Goal: Task Accomplishment & Management: Manage account settings

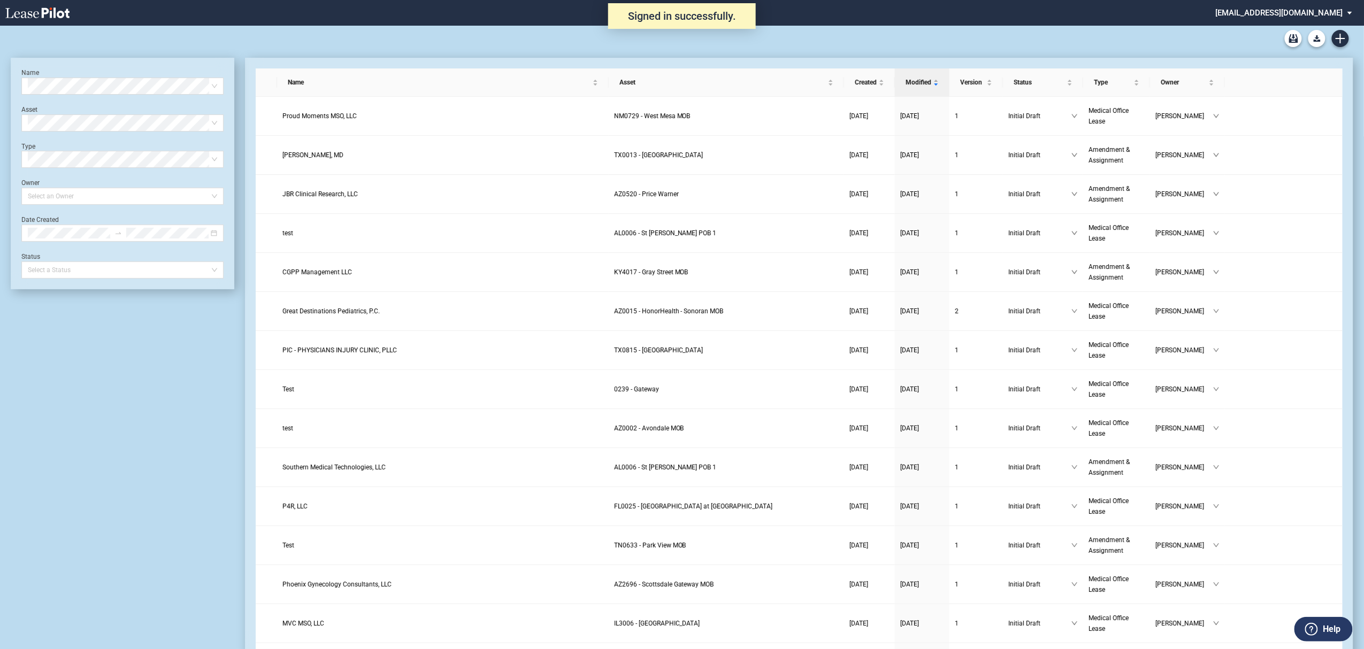
click at [1335, 30] on div "Medical Office Lease Blank Form Medical Office Amendment Blank Form Medical Off…" at bounding box center [682, 39] width 1342 height 26
click at [1336, 34] on icon "Create new document" at bounding box center [1340, 39] width 10 height 10
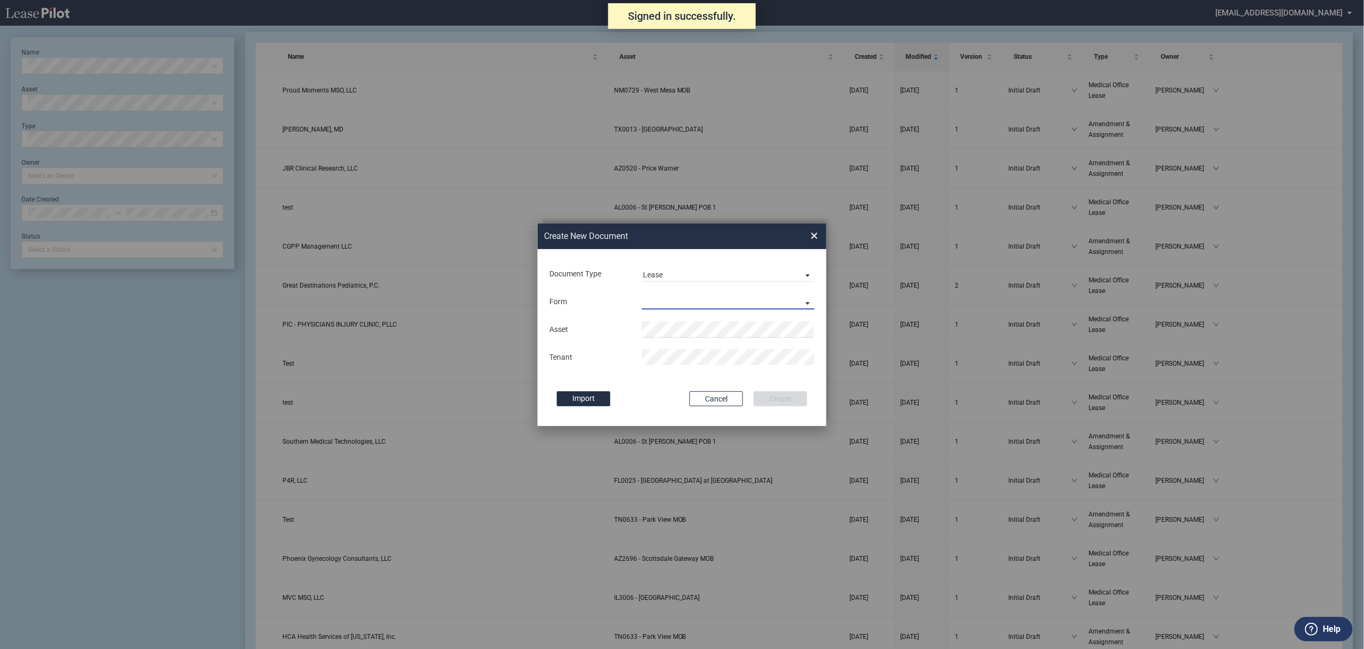
click at [657, 304] on md-select "Medical Office Lease Scottsdale Lease Louisville Lease 1370 Medical Place Lease…" at bounding box center [728, 302] width 173 height 16
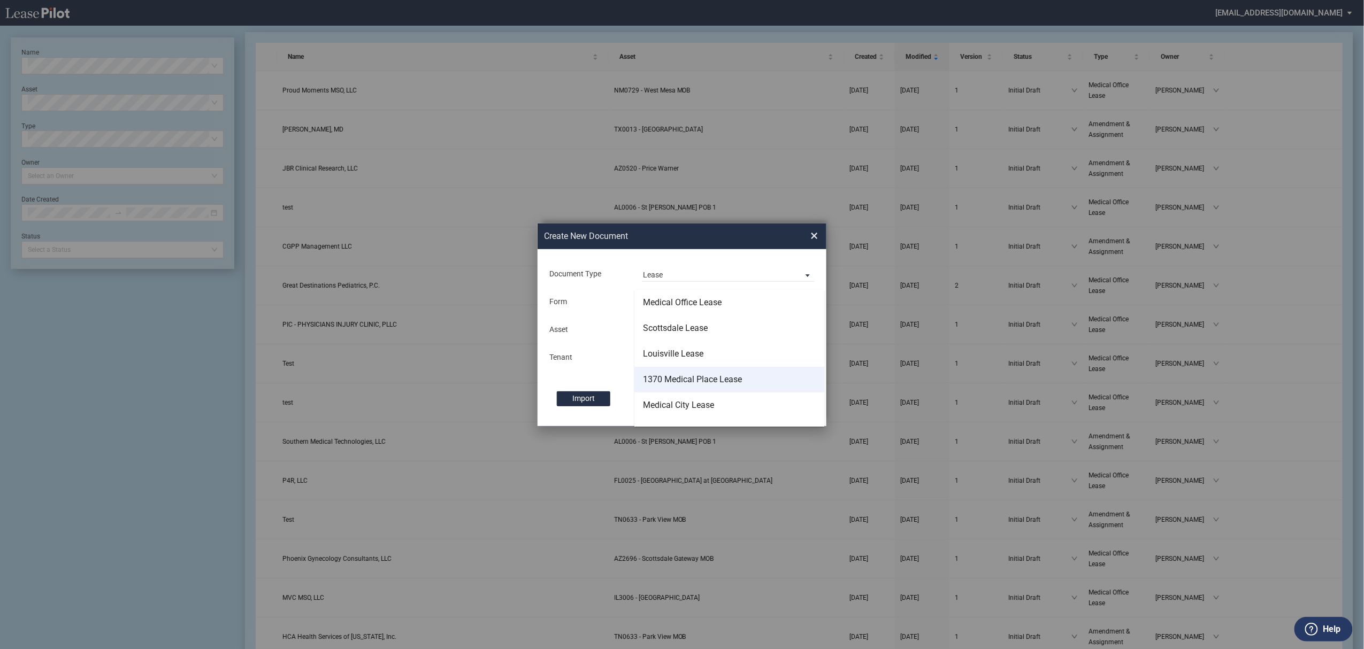
click at [672, 375] on div "1370 Medical Place Lease" at bounding box center [692, 380] width 99 height 12
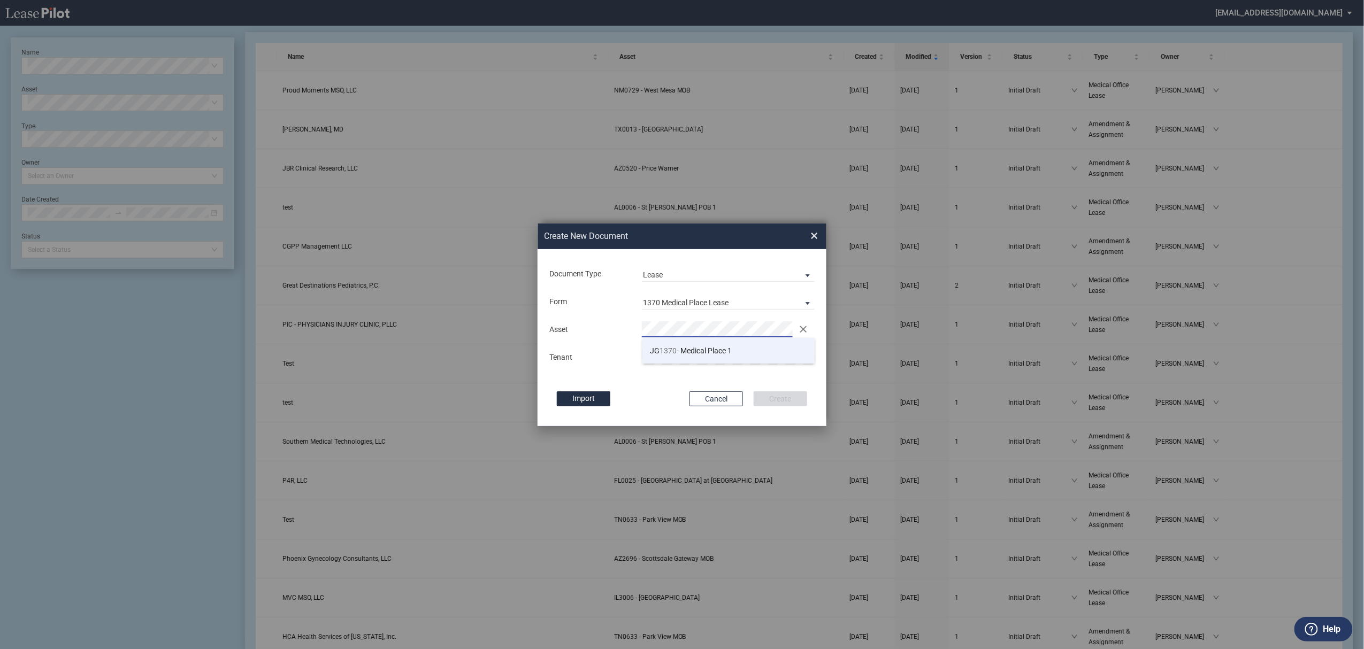
click at [661, 349] on span "1370" at bounding box center [668, 351] width 17 height 9
click at [661, 349] on md-input-container "Tenant" at bounding box center [681, 357] width 267 height 18
click at [753, 391] on button "Create" at bounding box center [779, 398] width 53 height 15
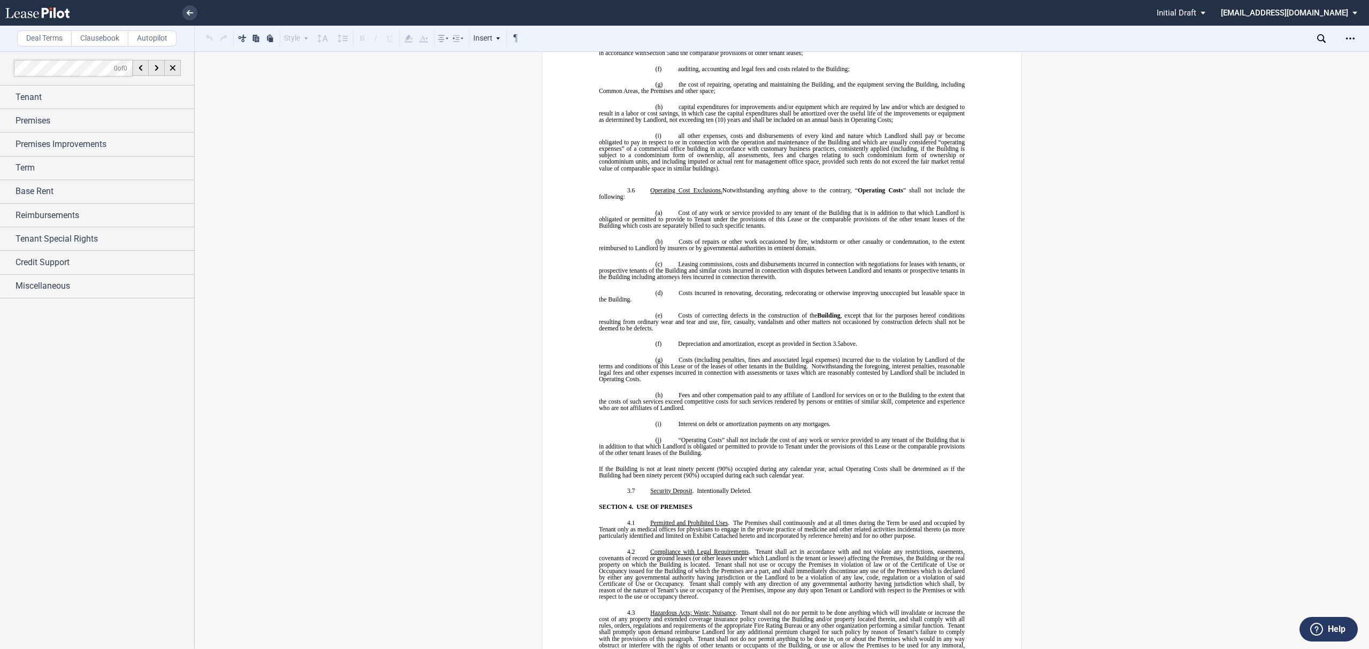
scroll to position [1141, 0]
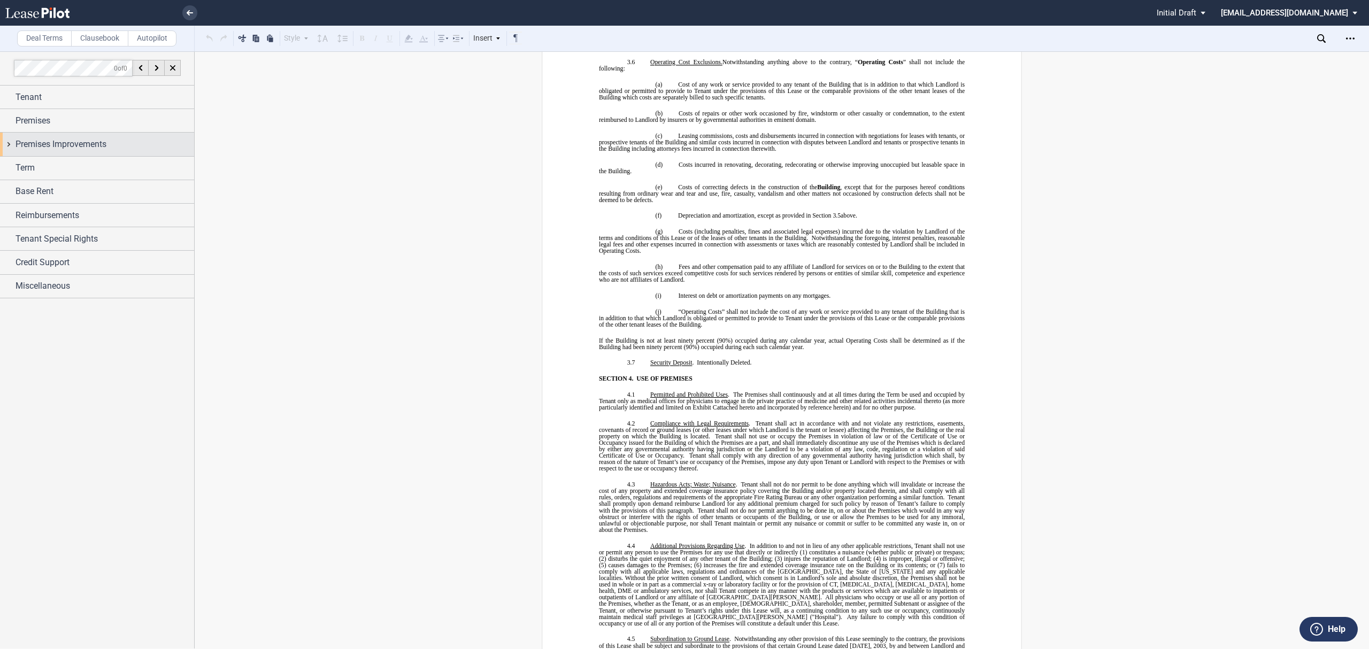
click at [58, 152] on div "Premises Improvements" at bounding box center [97, 144] width 194 height 23
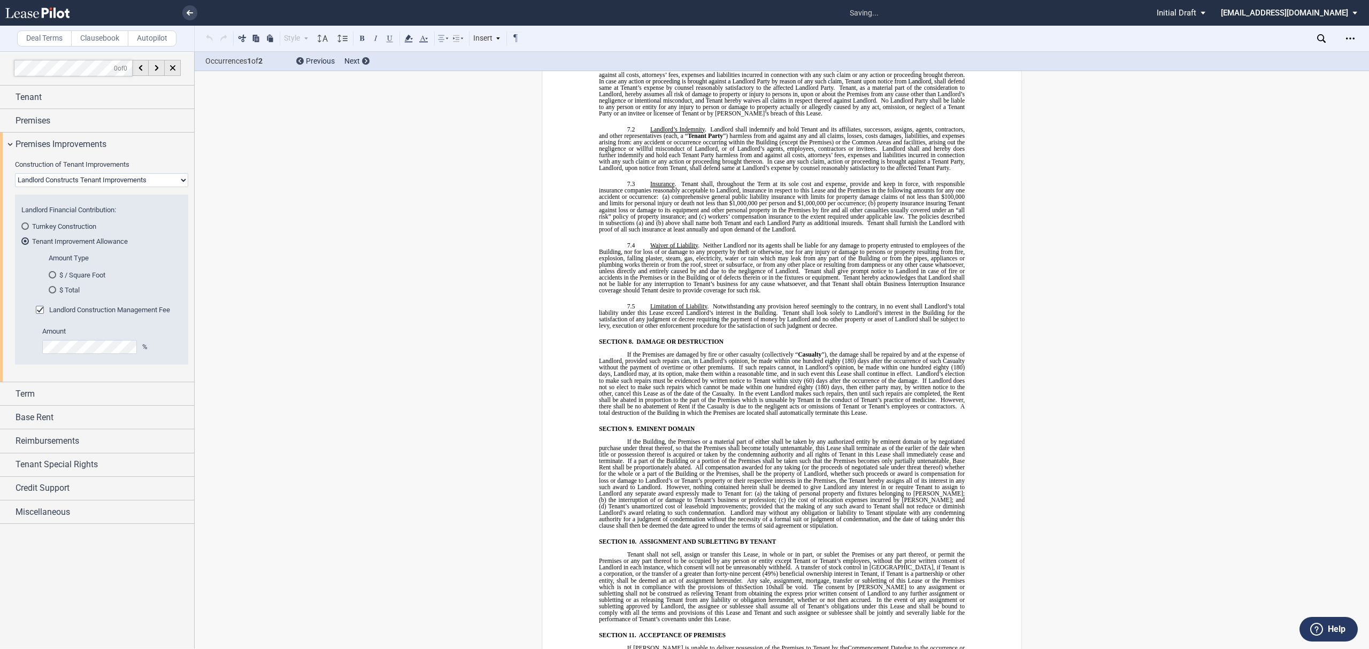
scroll to position [3376, 0]
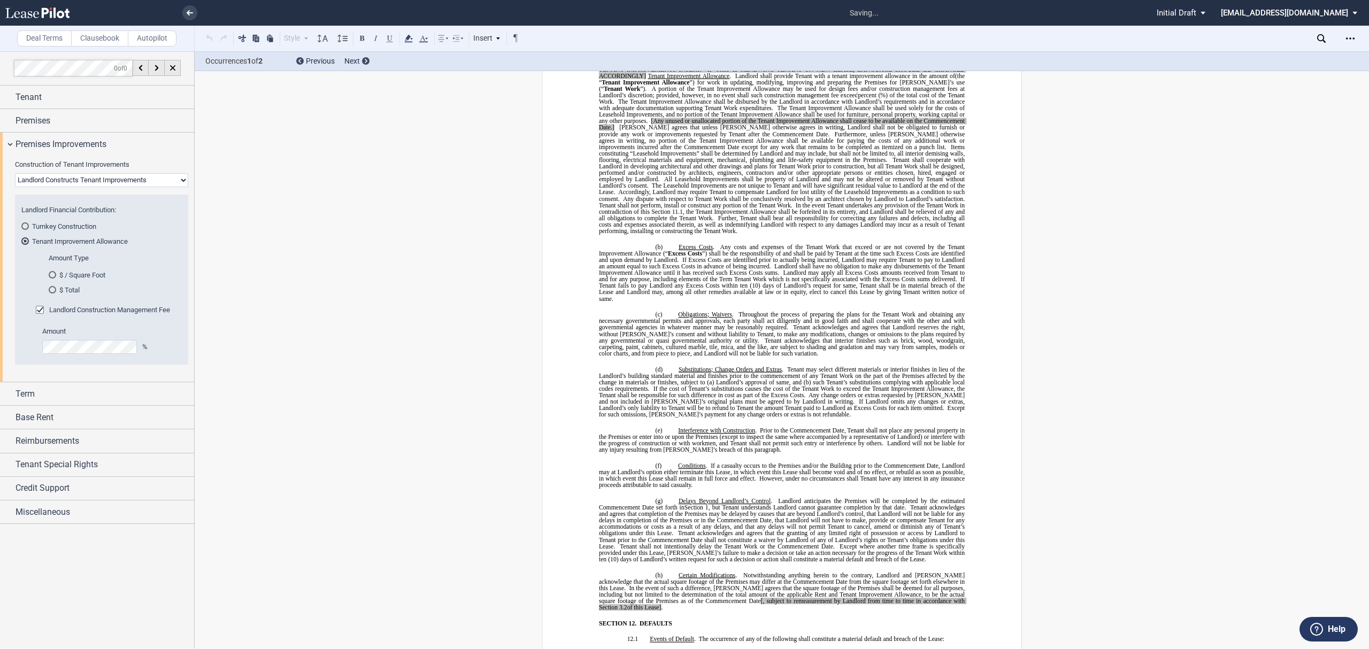
click at [106, 306] on span "Landlord Construction Management Fee" at bounding box center [109, 310] width 121 height 8
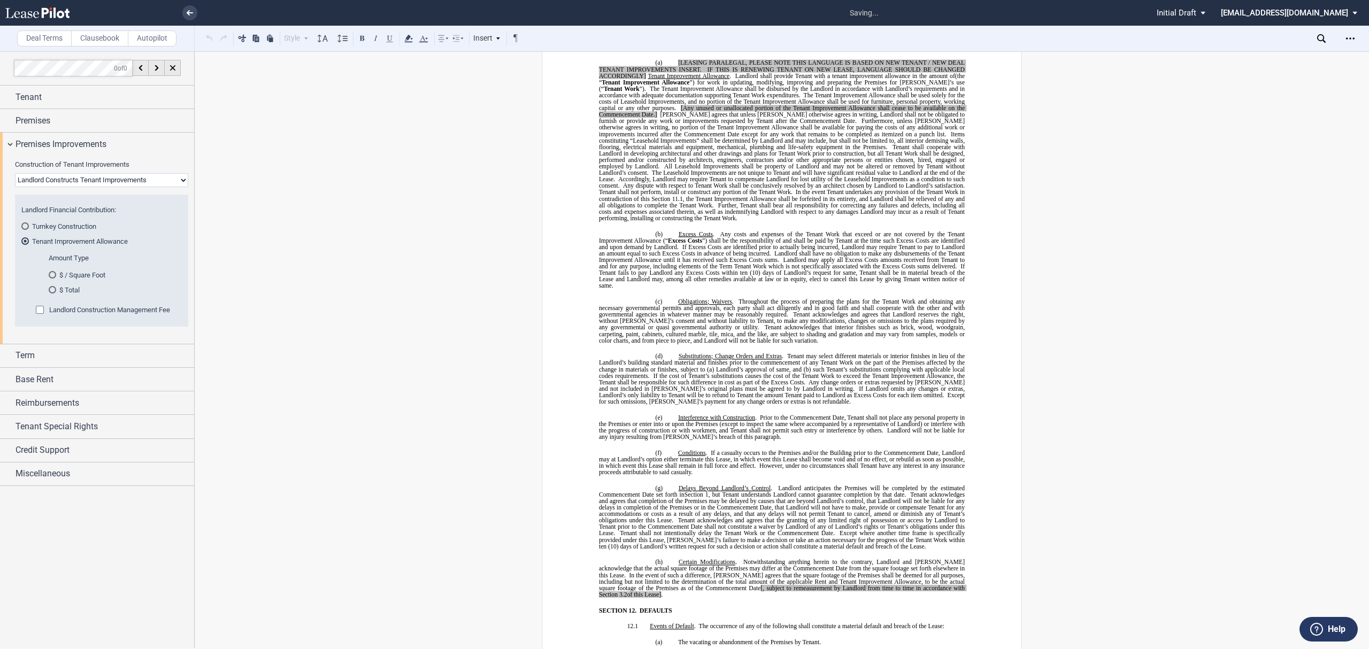
click at [106, 306] on span "Landlord Construction Management Fee" at bounding box center [109, 310] width 121 height 8
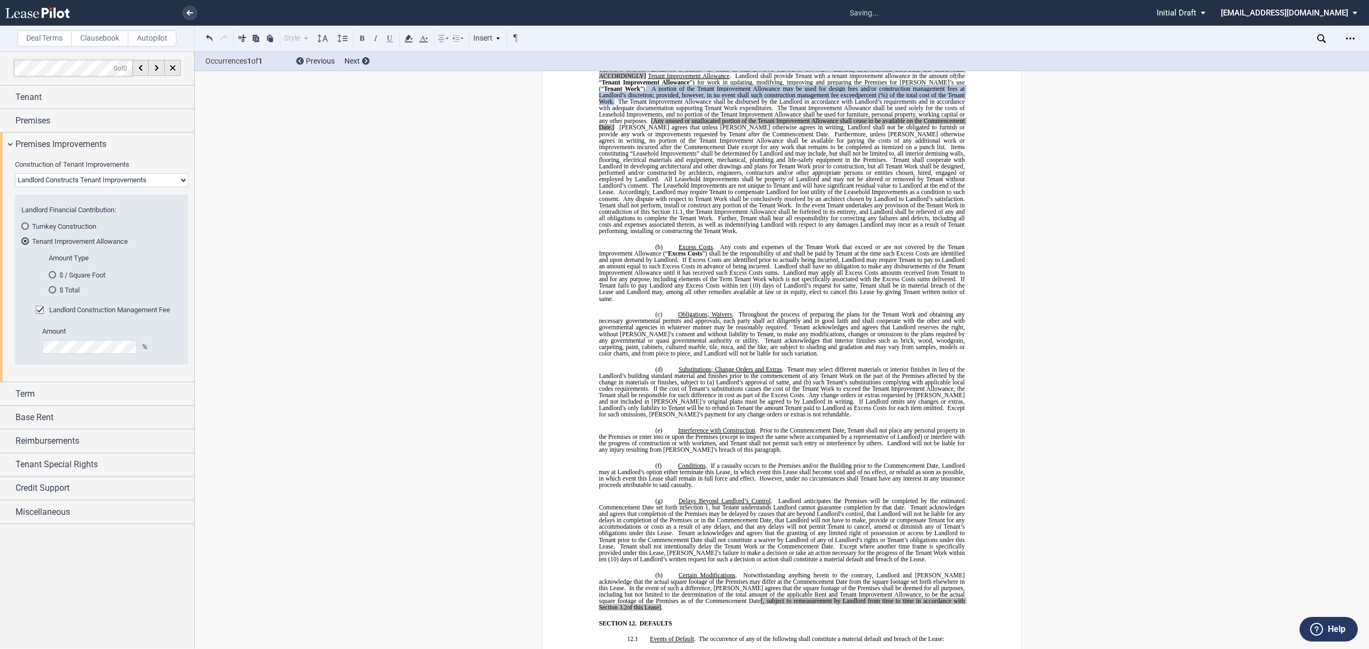
click at [106, 306] on span "Landlord Construction Management Fee" at bounding box center [109, 310] width 121 height 8
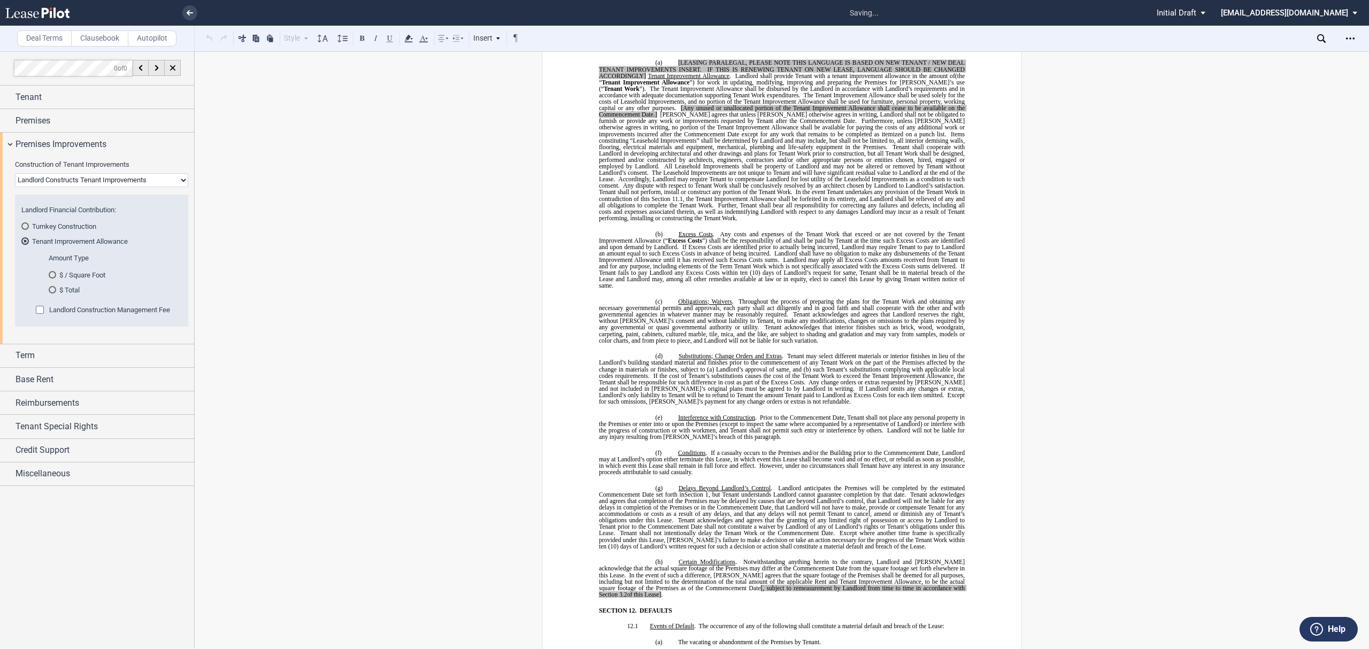
click at [106, 306] on span "Landlord Construction Management Fee" at bounding box center [109, 310] width 121 height 8
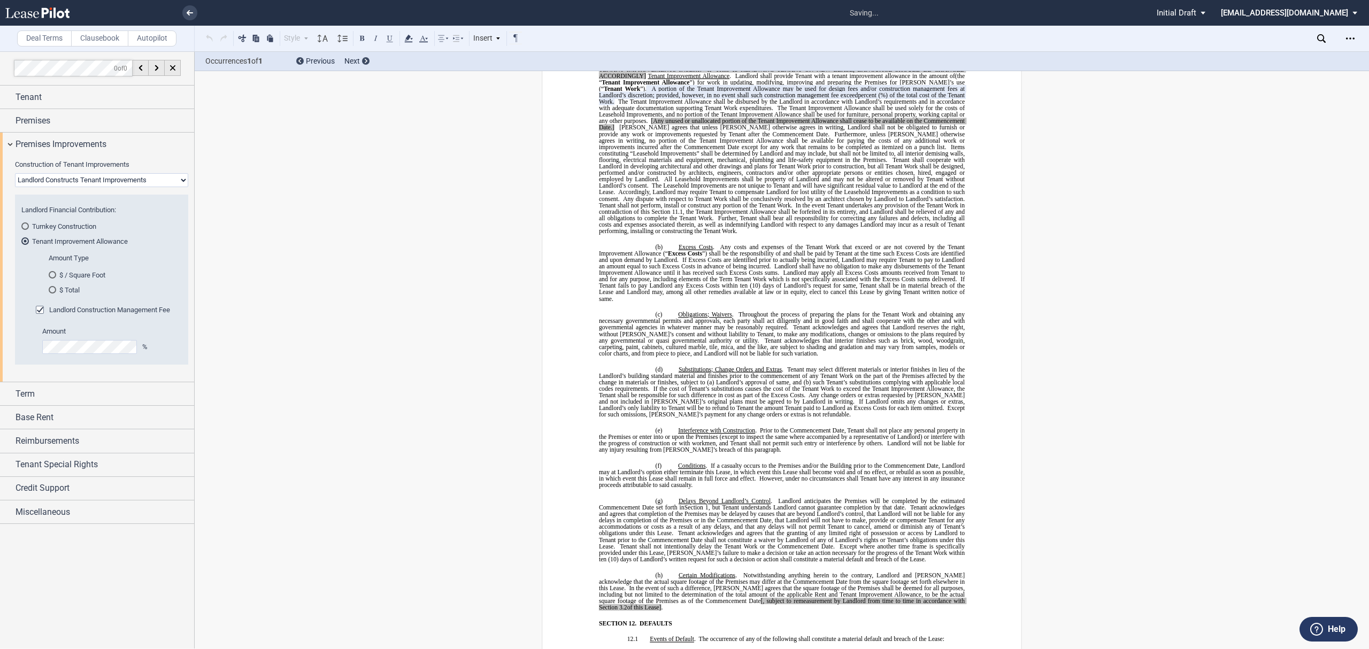
click at [78, 225] on md-radio-button "Turnkey Construction" at bounding box center [101, 226] width 160 height 10
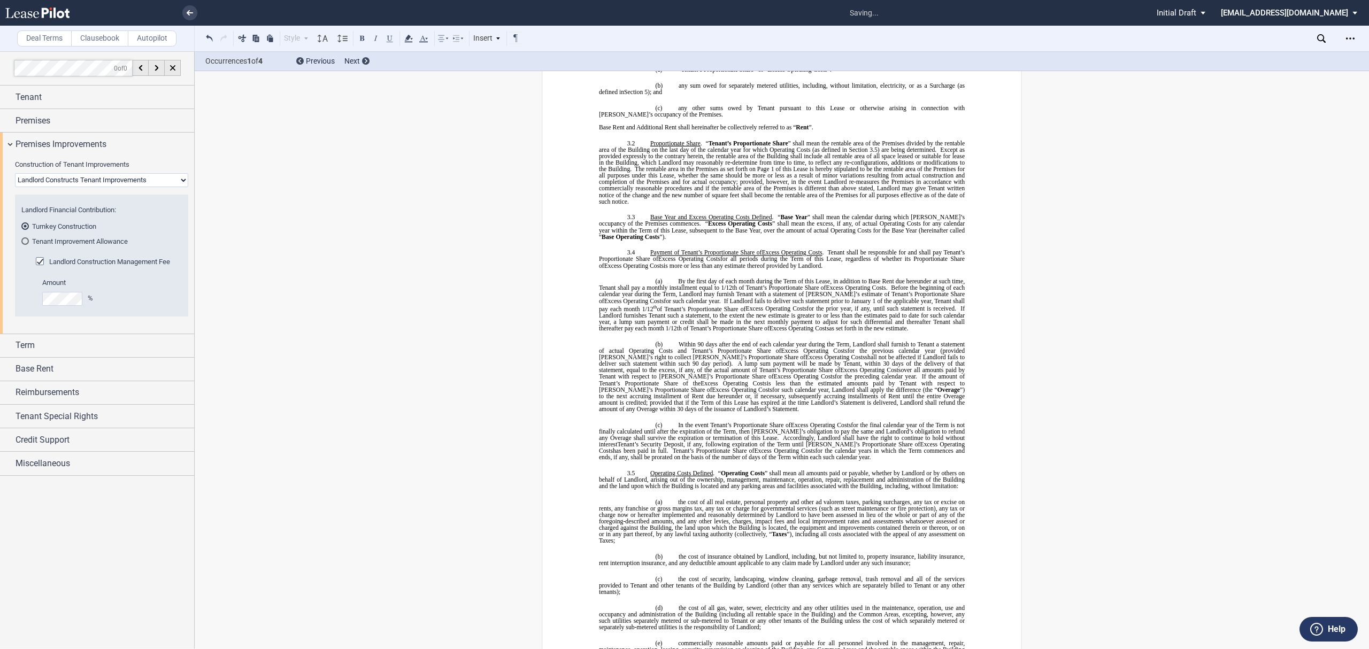
scroll to position [0, 0]
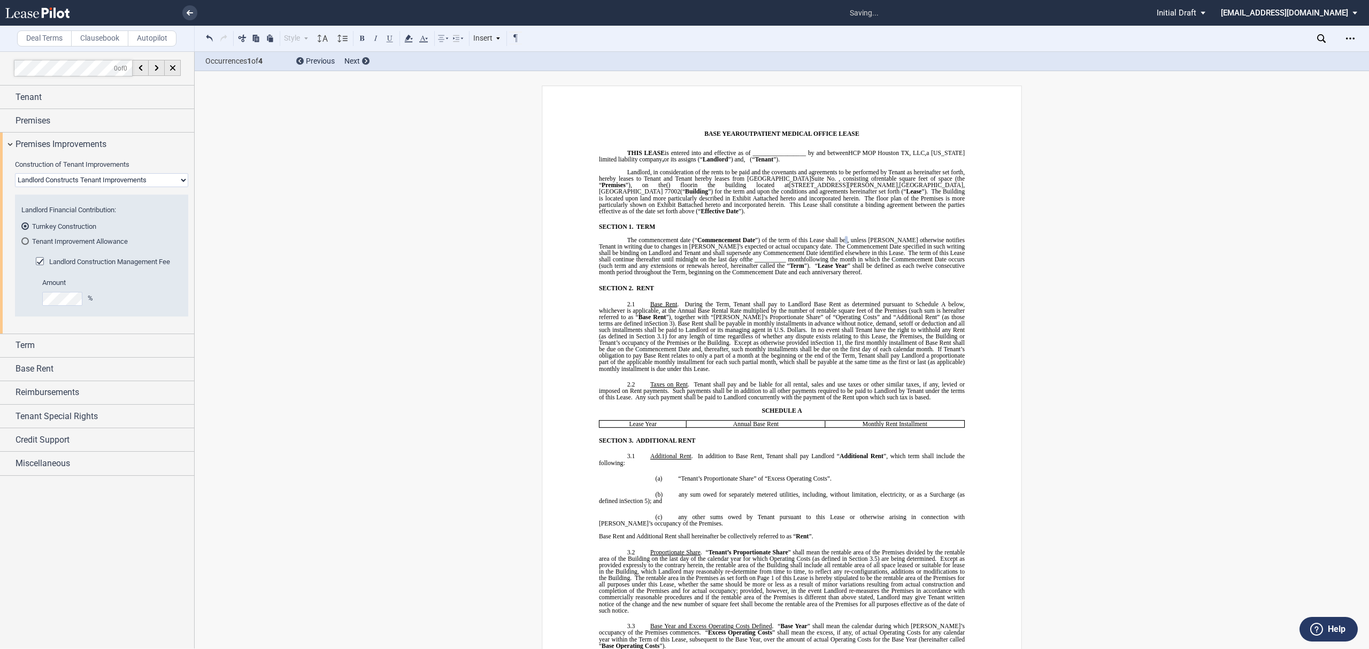
click at [89, 261] on span "Landlord Construction Management Fee" at bounding box center [109, 262] width 121 height 8
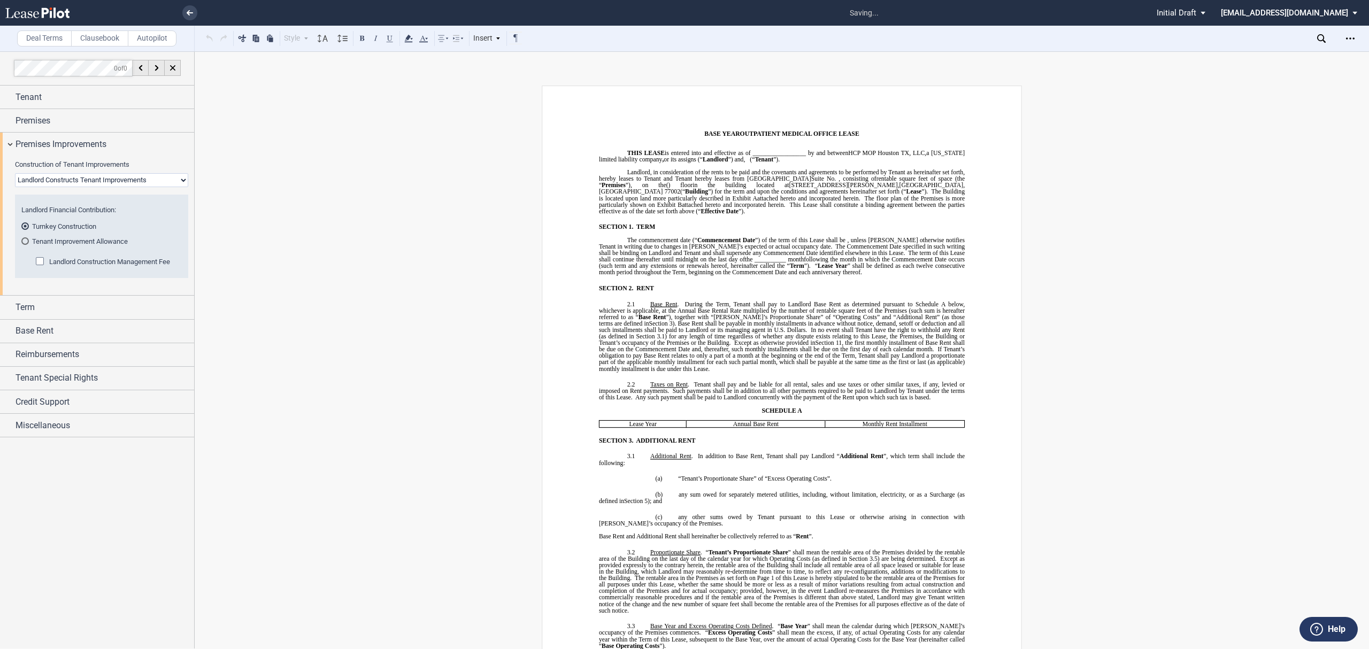
click at [89, 261] on span "Landlord Construction Management Fee" at bounding box center [109, 262] width 121 height 8
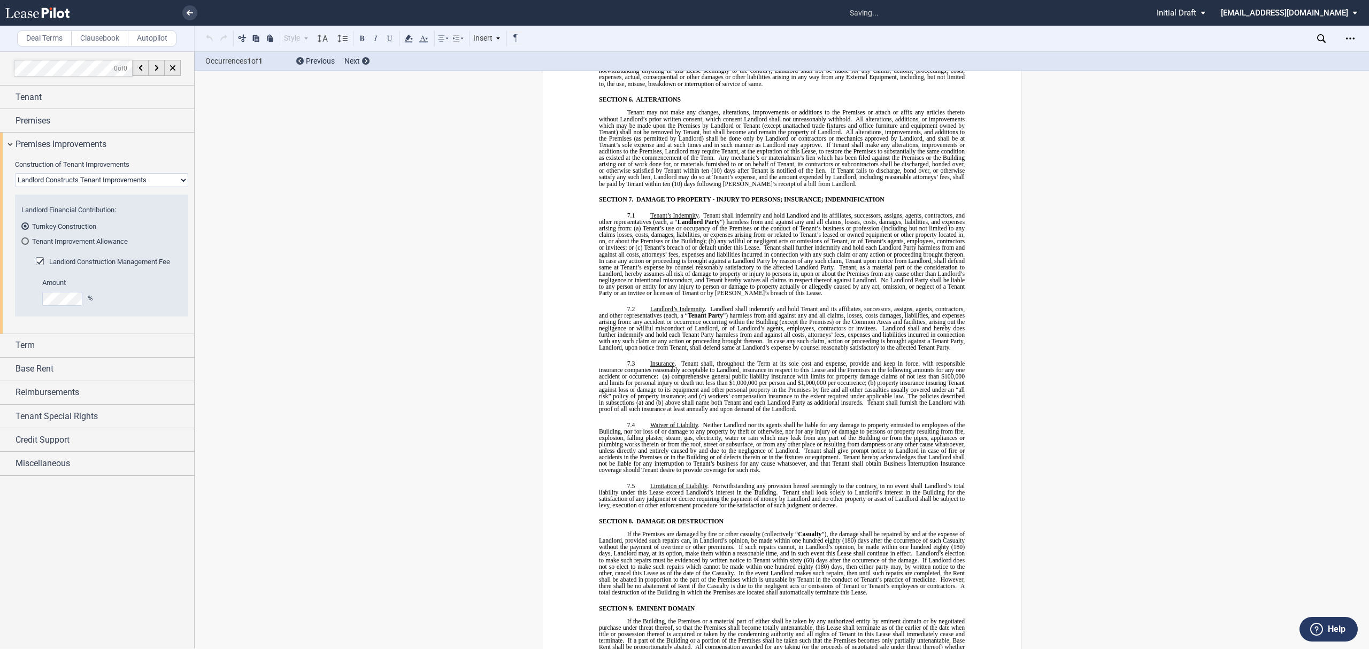
scroll to position [3443, 0]
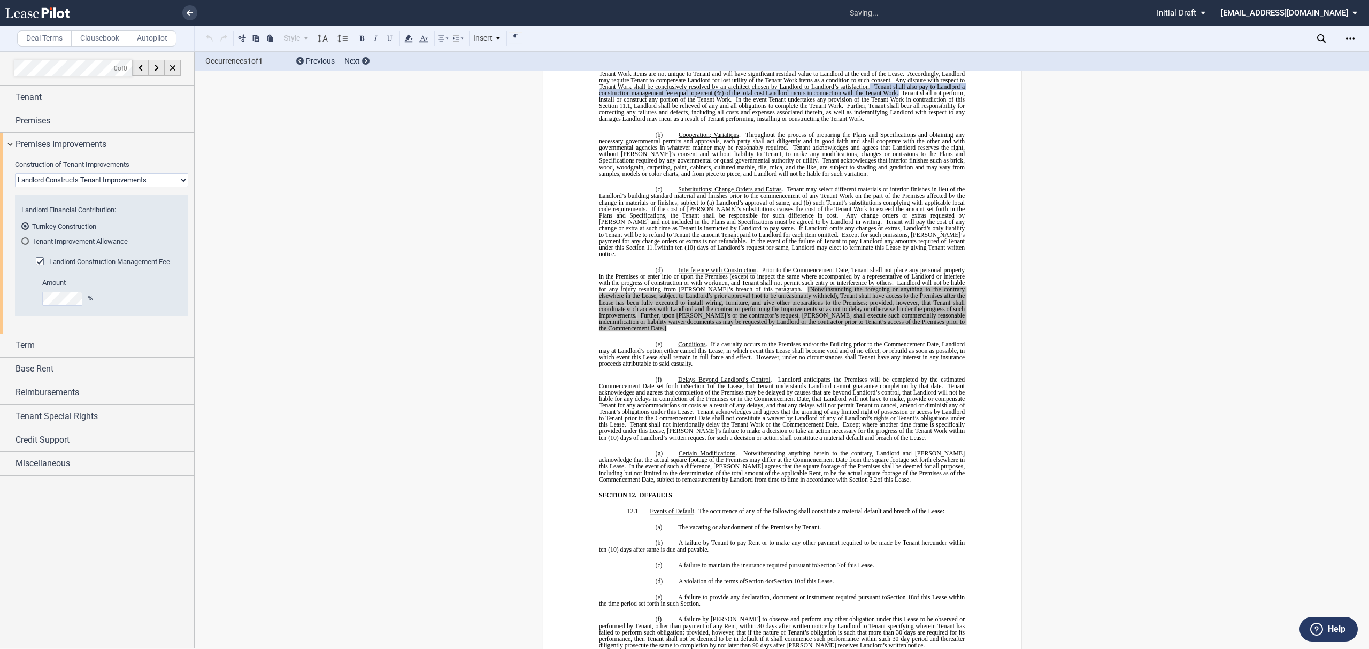
click at [89, 261] on span "Landlord Construction Management Fee" at bounding box center [109, 262] width 121 height 8
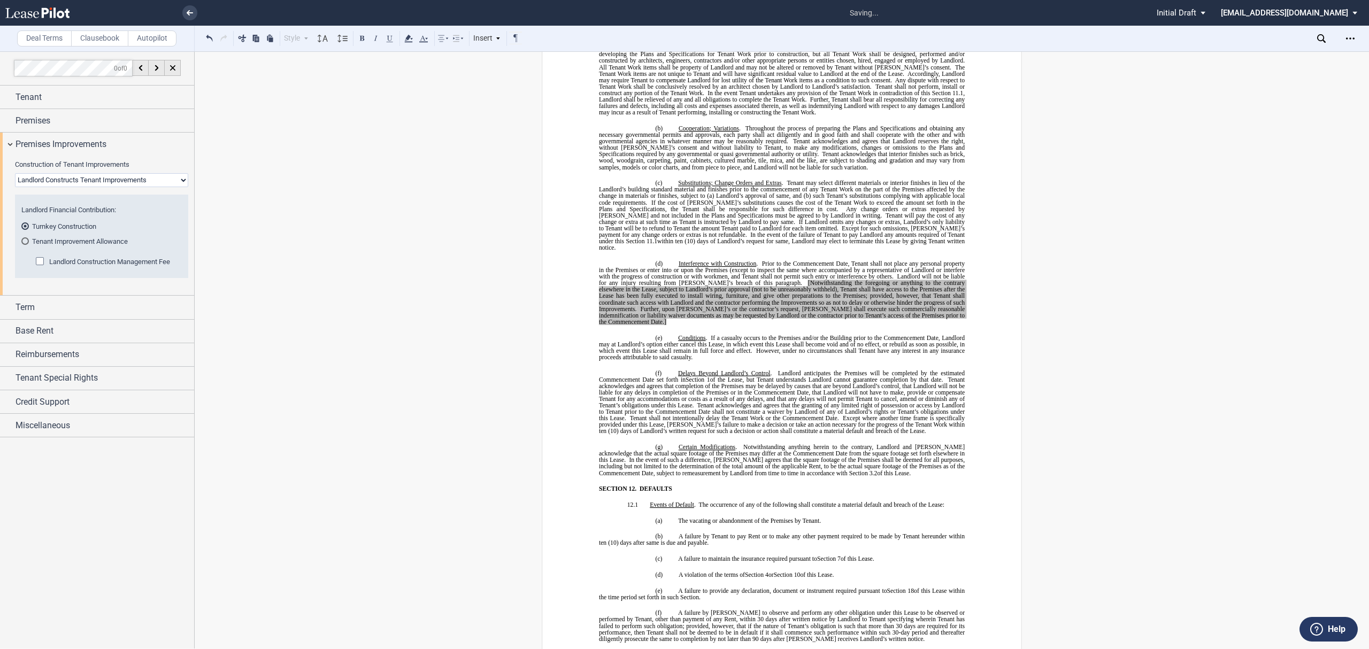
click at [89, 261] on span "Landlord Construction Management Fee" at bounding box center [109, 262] width 121 height 8
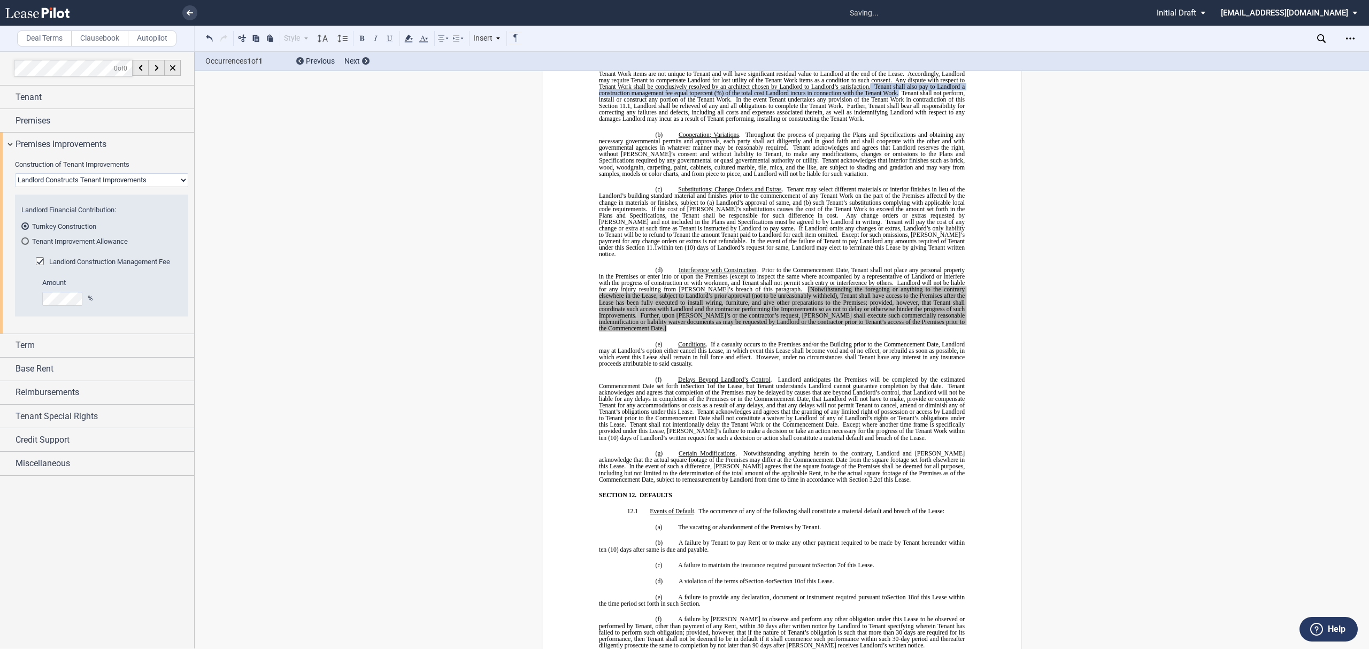
drag, startPoint x: 90, startPoint y: 178, endPoint x: 89, endPoint y: 184, distance: 6.5
click at [90, 178] on select "Landlord Constructs Tenant Improvements Tenant Constructs Tenant Improvements "…" at bounding box center [101, 180] width 173 height 14
select select "tenant"
click at [15, 173] on select "Landlord Constructs Tenant Improvements Tenant Constructs Tenant Improvements "…" at bounding box center [101, 180] width 173 height 14
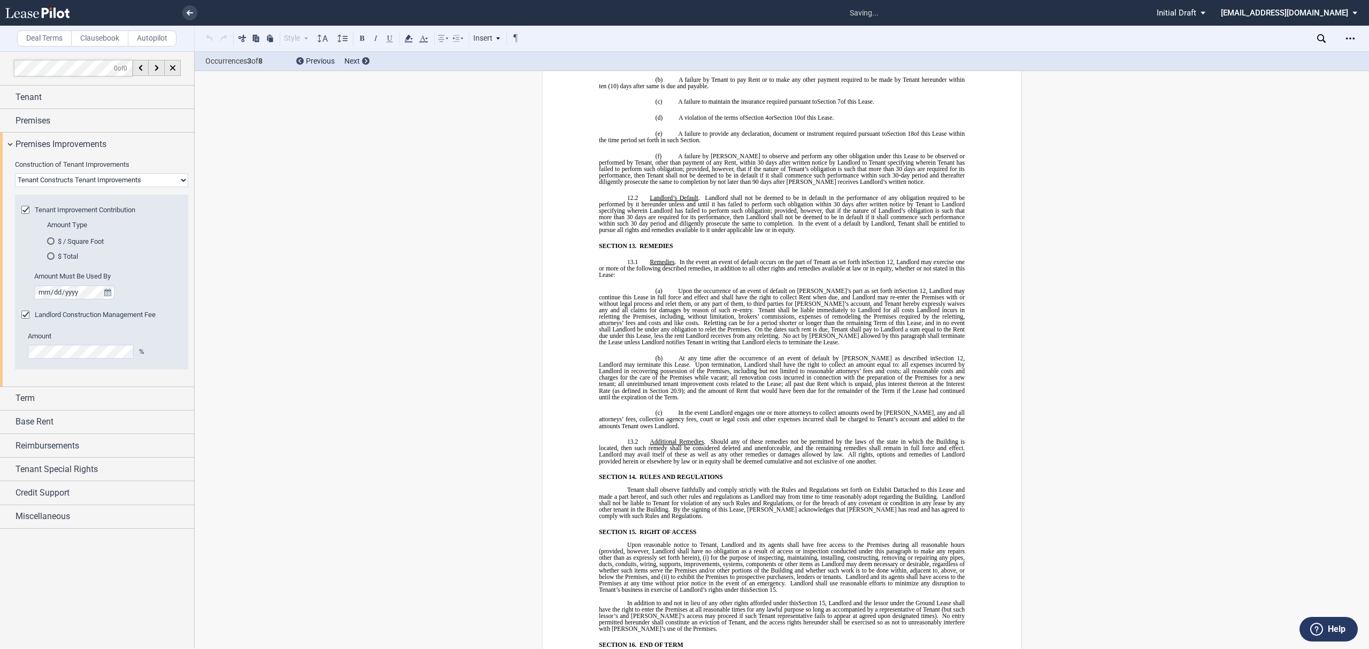
scroll to position [3479, 0]
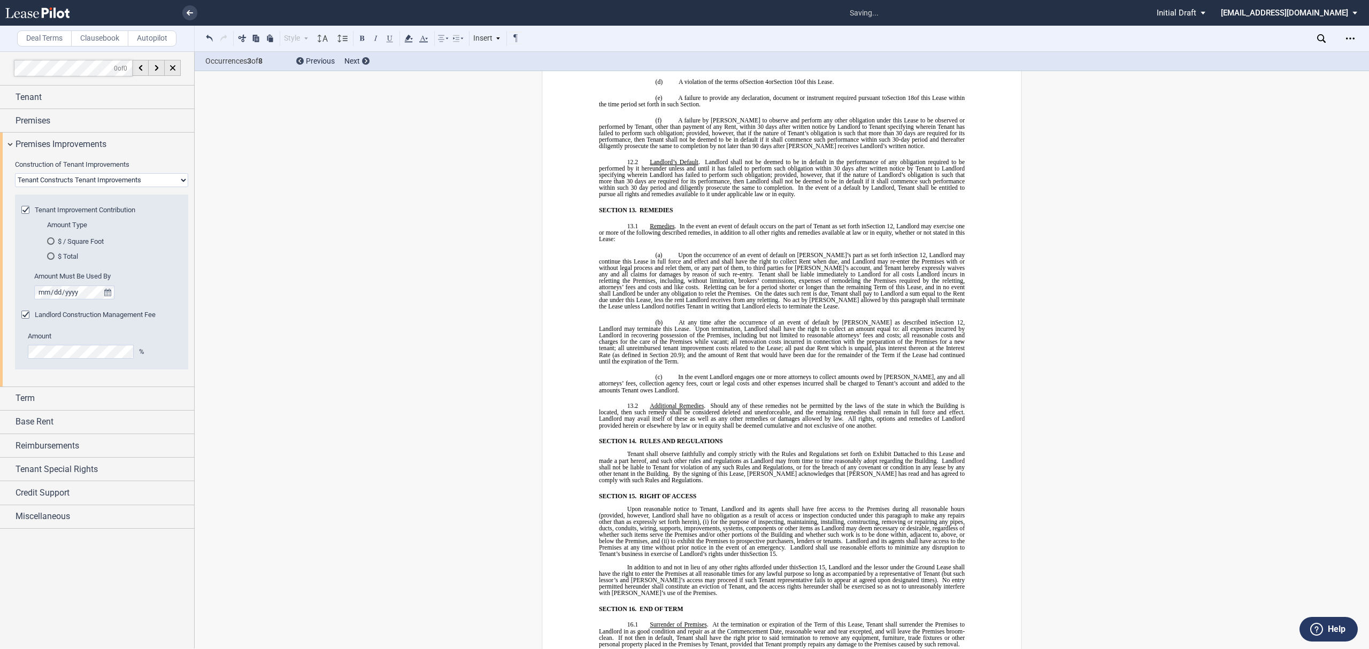
click at [99, 313] on span "Landlord Construction Management Fee" at bounding box center [95, 315] width 121 height 8
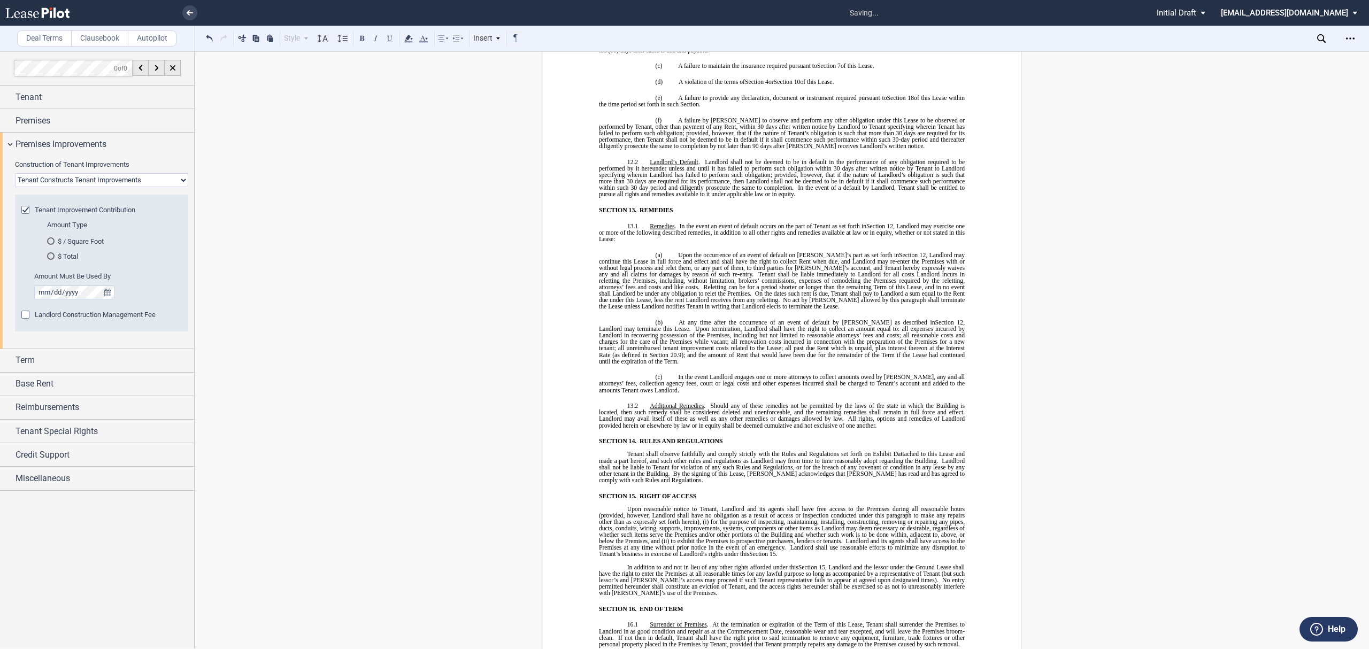
click at [99, 313] on span "Landlord Construction Management Fee" at bounding box center [95, 315] width 121 height 8
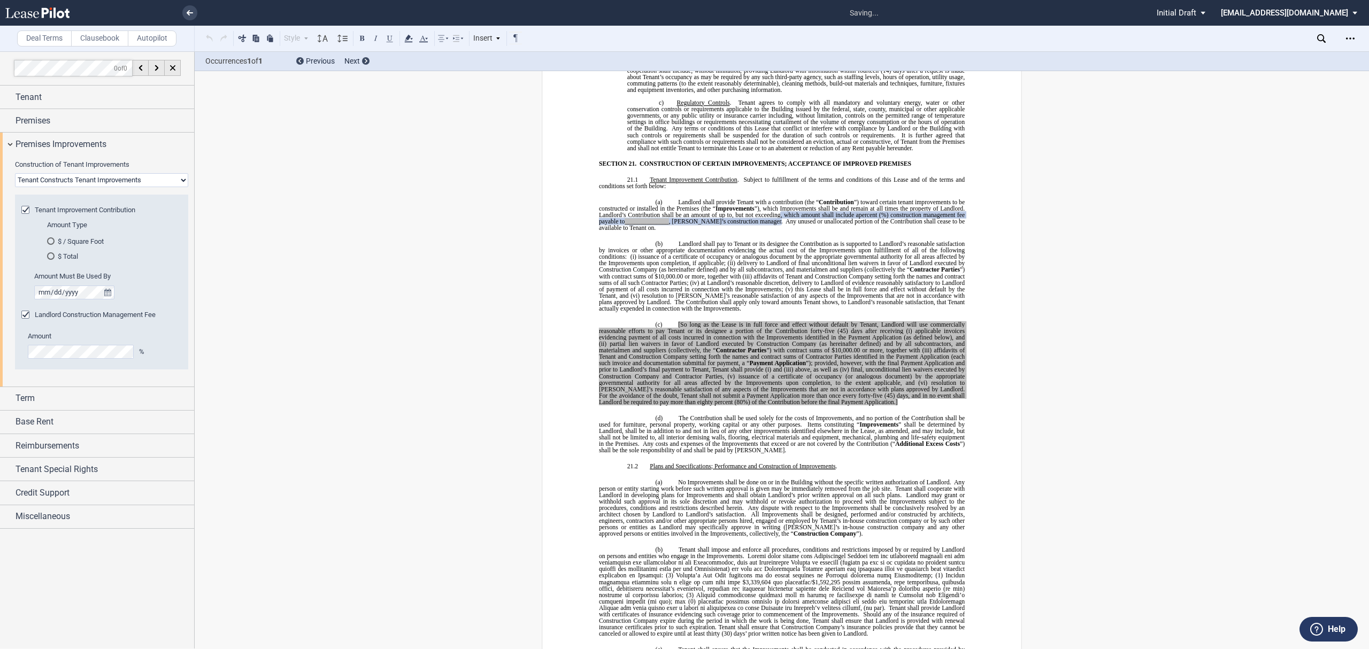
scroll to position [6092, 0]
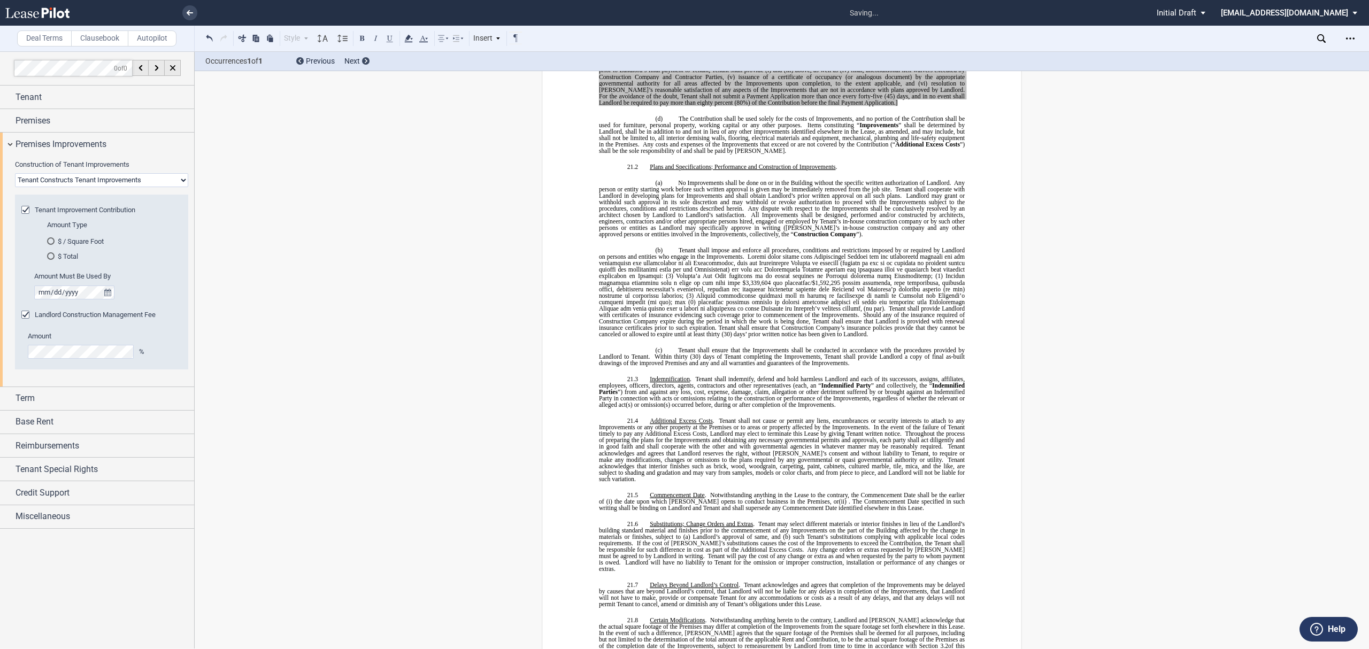
click at [99, 313] on span "Landlord Construction Management Fee" at bounding box center [95, 315] width 121 height 8
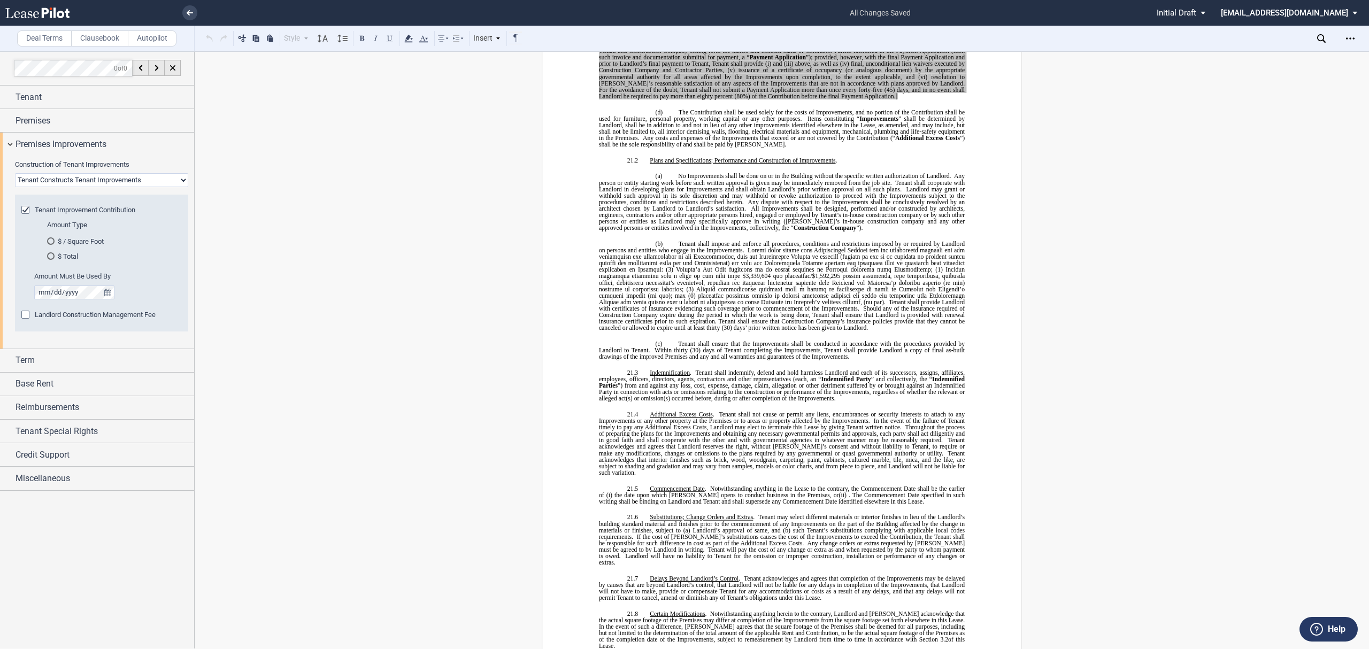
click at [101, 313] on span "Landlord Construction Management Fee" at bounding box center [95, 315] width 121 height 8
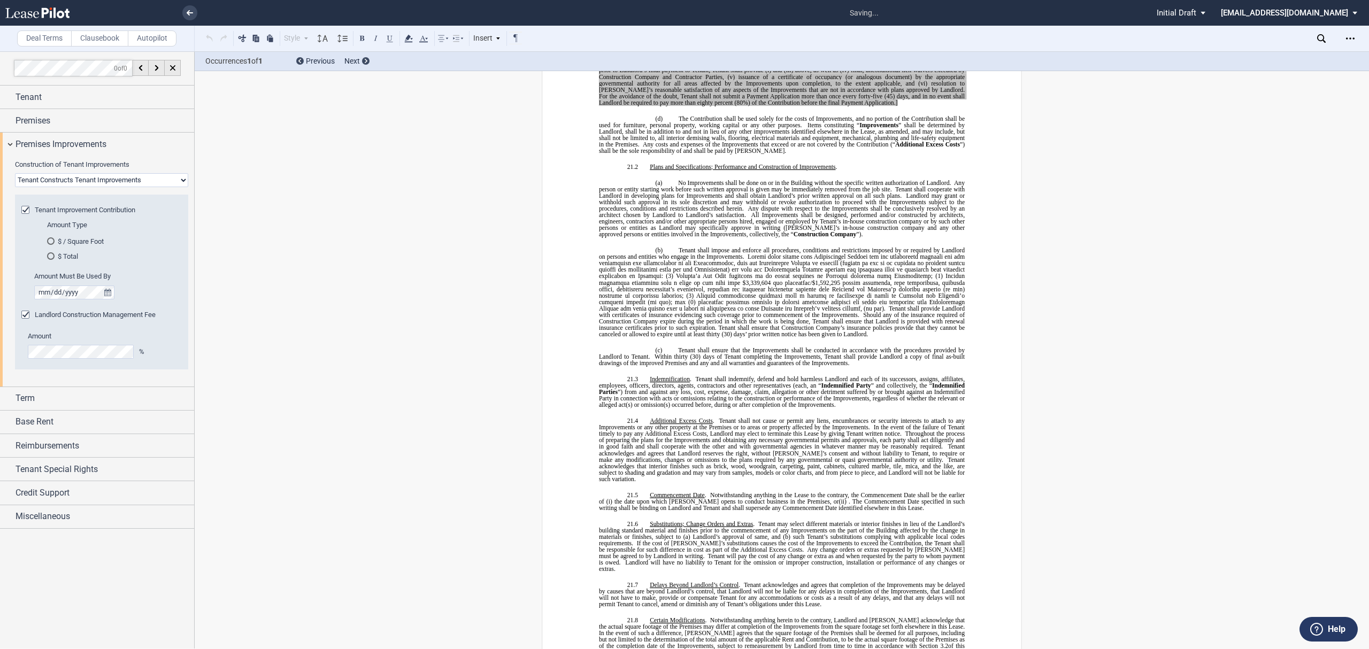
click at [101, 313] on span "Landlord Construction Management Fee" at bounding box center [95, 315] width 121 height 8
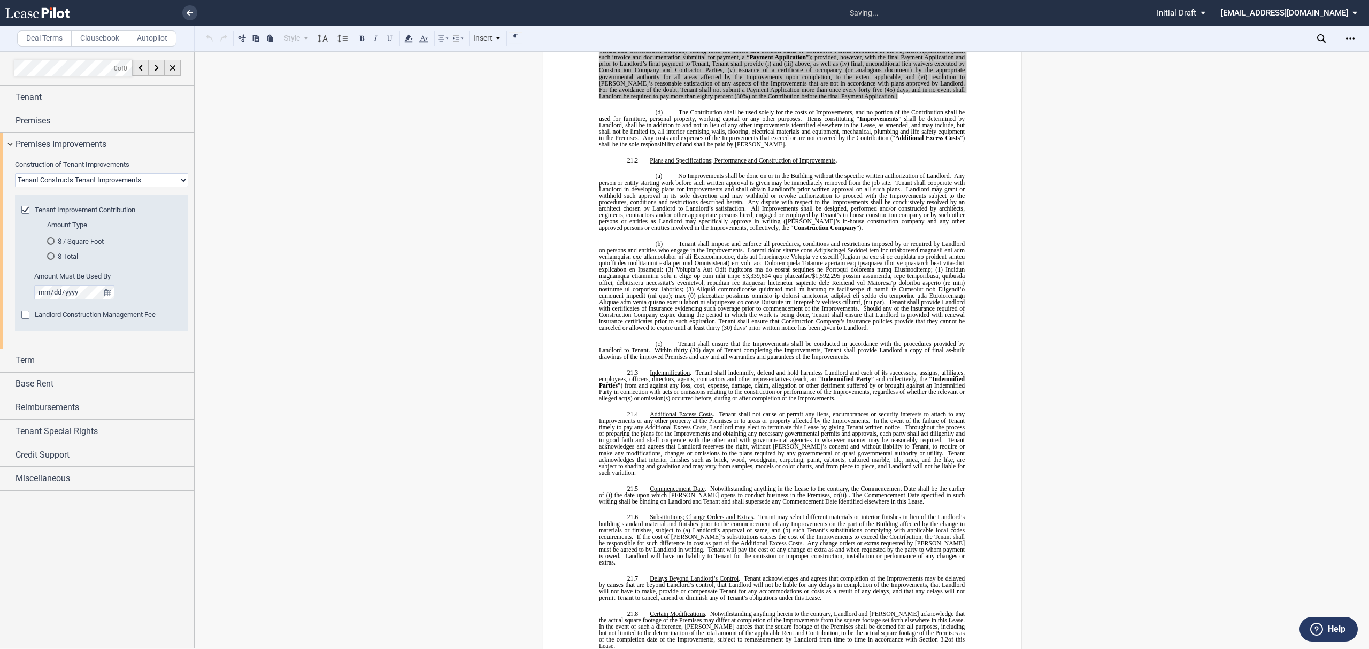
click at [101, 313] on span "Landlord Construction Management Fee" at bounding box center [95, 315] width 121 height 8
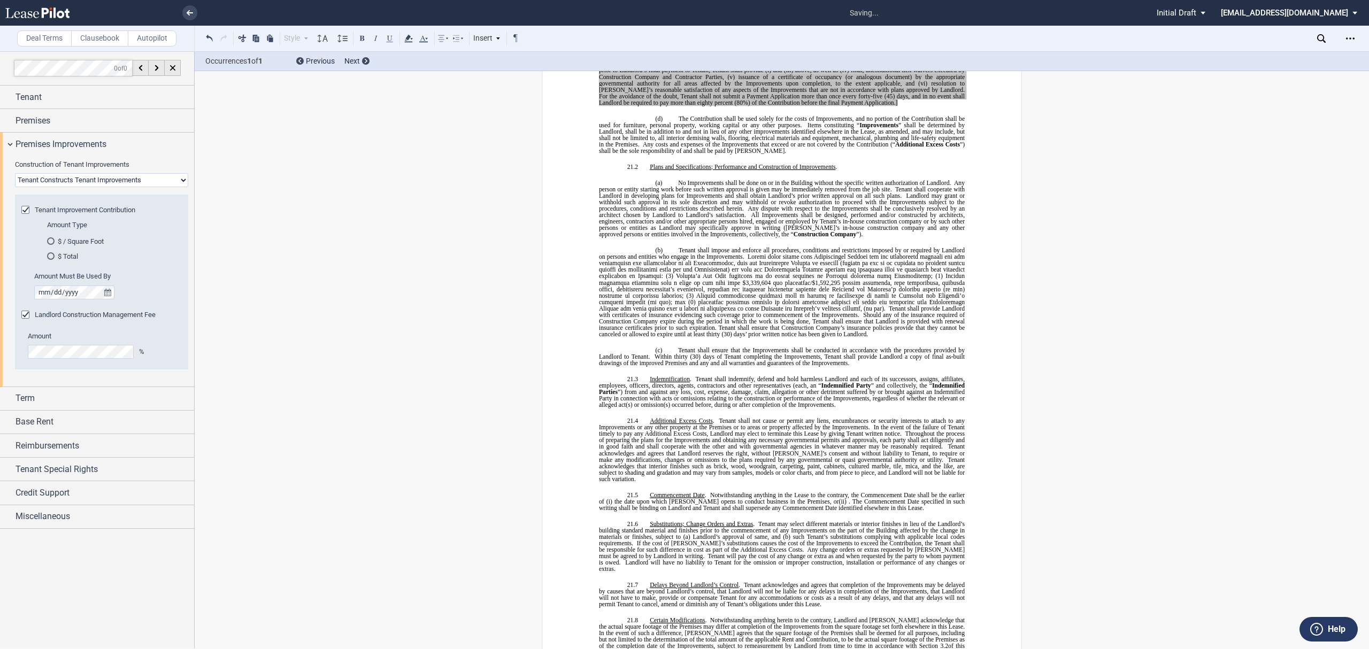
click at [87, 245] on md-radio-button "$ / Square Foot" at bounding box center [111, 241] width 128 height 10
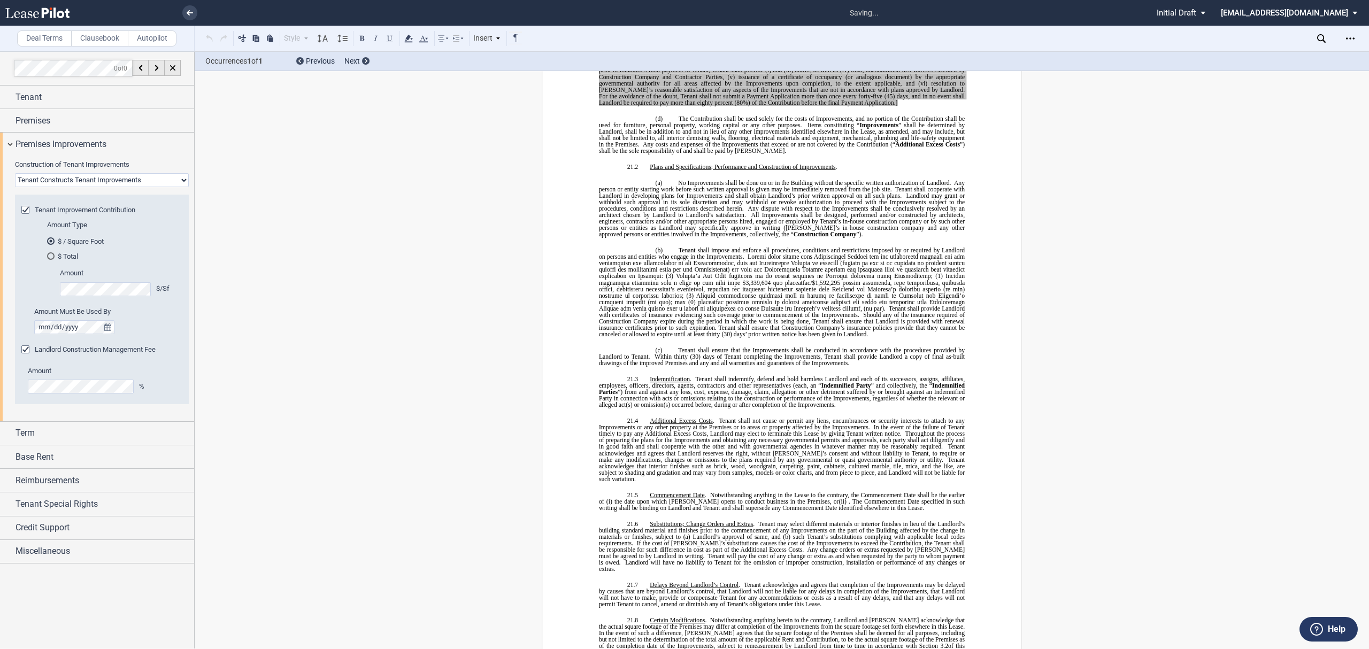
click at [67, 252] on md-radio-button "$ Total" at bounding box center [111, 256] width 129 height 10
click at [72, 244] on md-radio-button "$ / Square Foot" at bounding box center [111, 241] width 128 height 10
click at [71, 259] on md-radio-button "$ Total" at bounding box center [111, 256] width 129 height 10
click at [1346, 40] on icon "Open Lease options menu" at bounding box center [1350, 38] width 9 height 9
click at [1284, 57] on div "Download" at bounding box center [1288, 57] width 130 height 9
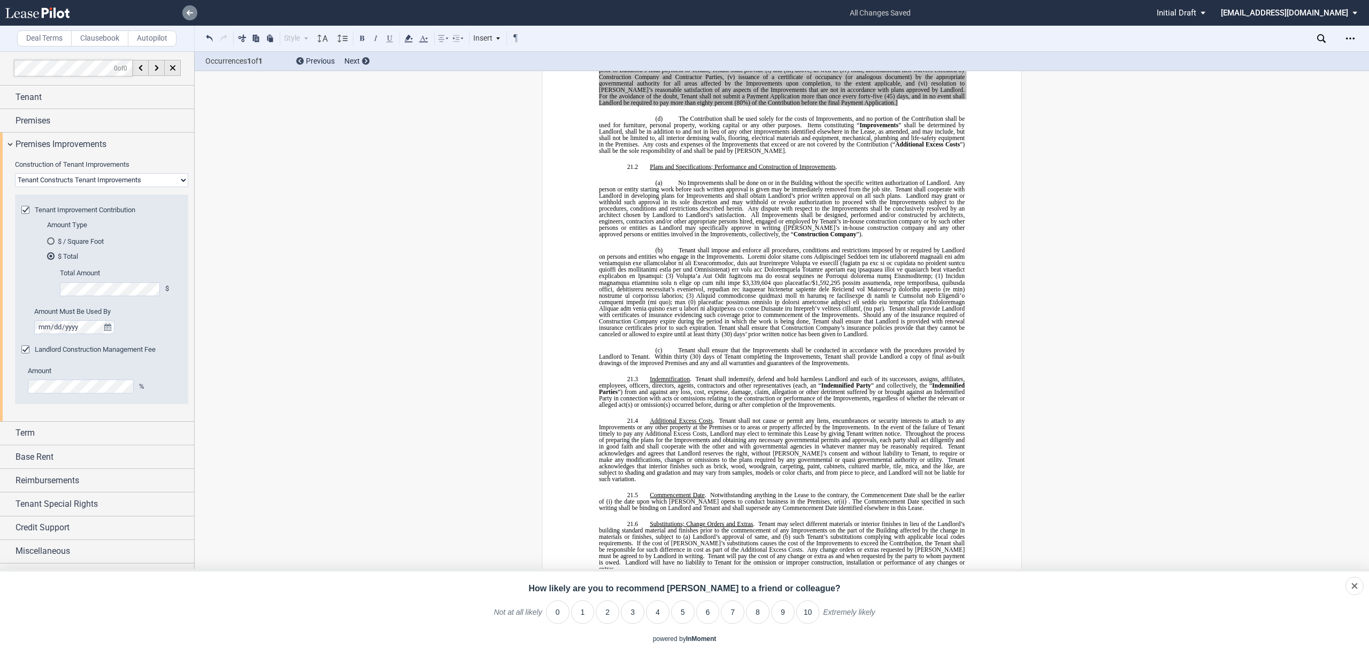
click at [187, 11] on icon at bounding box center [190, 12] width 6 height 5
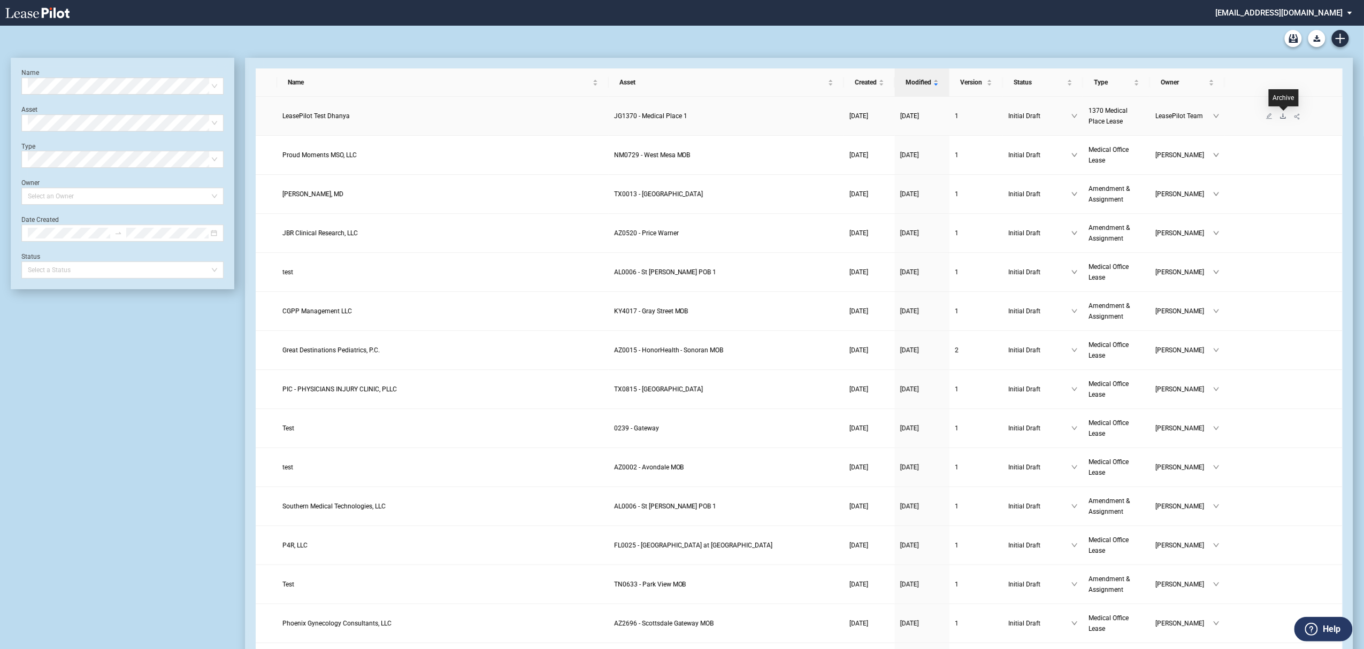
click at [1280, 117] on icon "download" at bounding box center [1283, 116] width 6 height 6
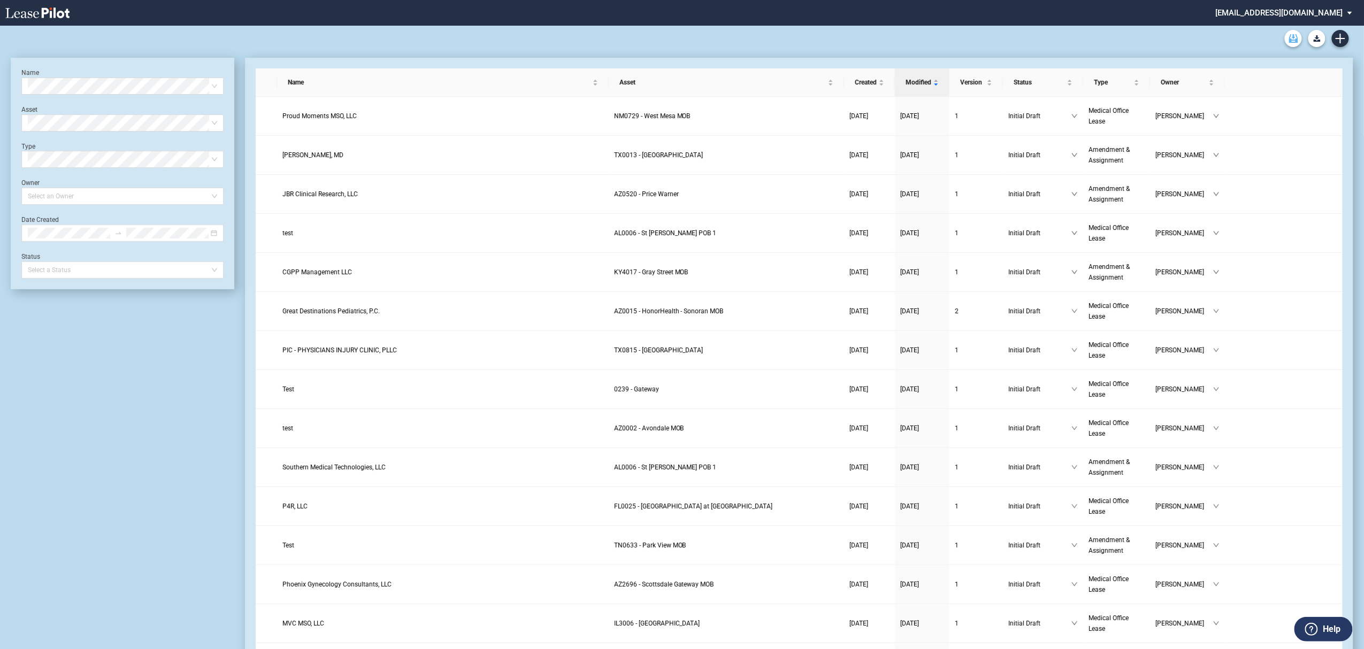
click at [1290, 33] on link "Archive" at bounding box center [1292, 38] width 17 height 17
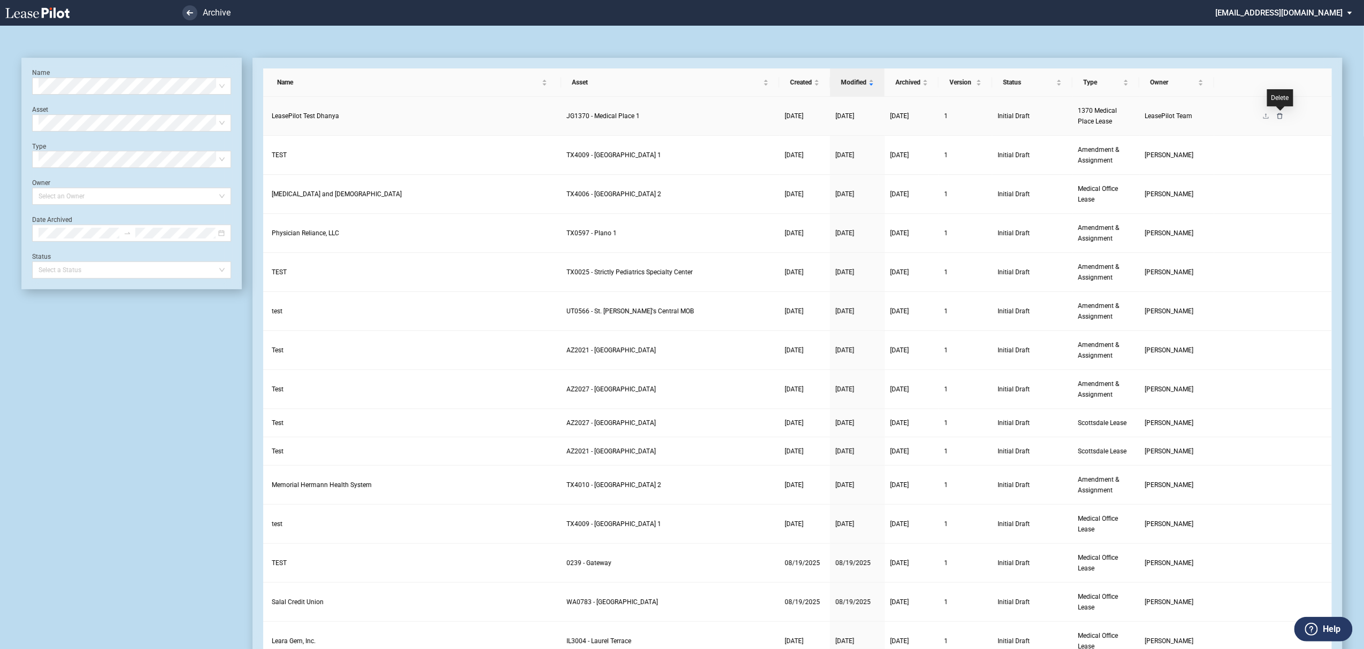
click at [1276, 116] on icon "delete" at bounding box center [1279, 116] width 6 height 6
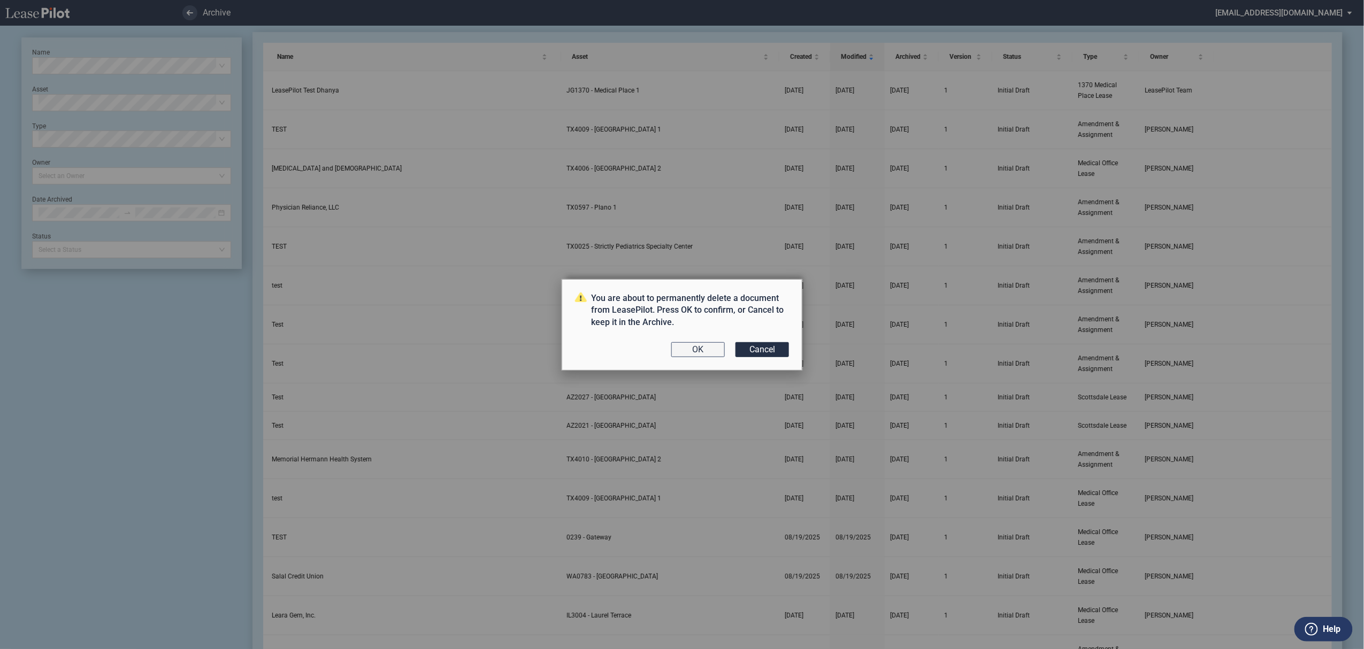
click at [689, 353] on button "OK" at bounding box center [697, 349] width 53 height 15
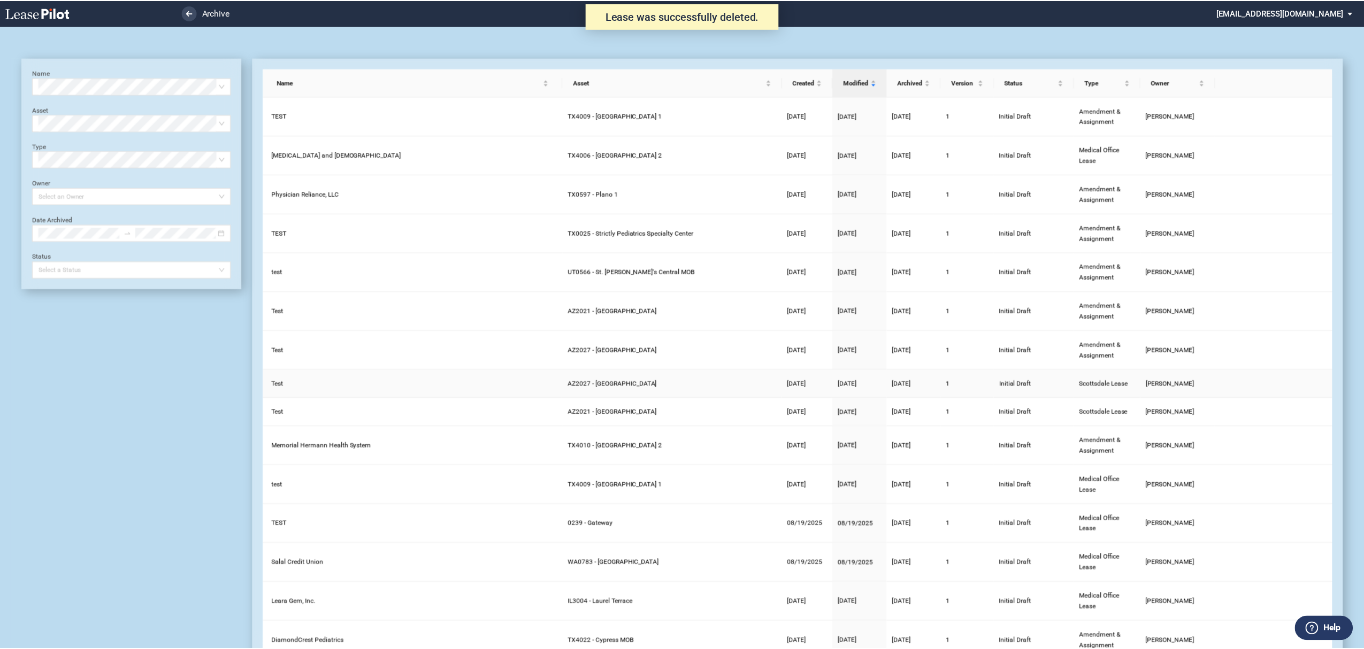
scroll to position [26, 0]
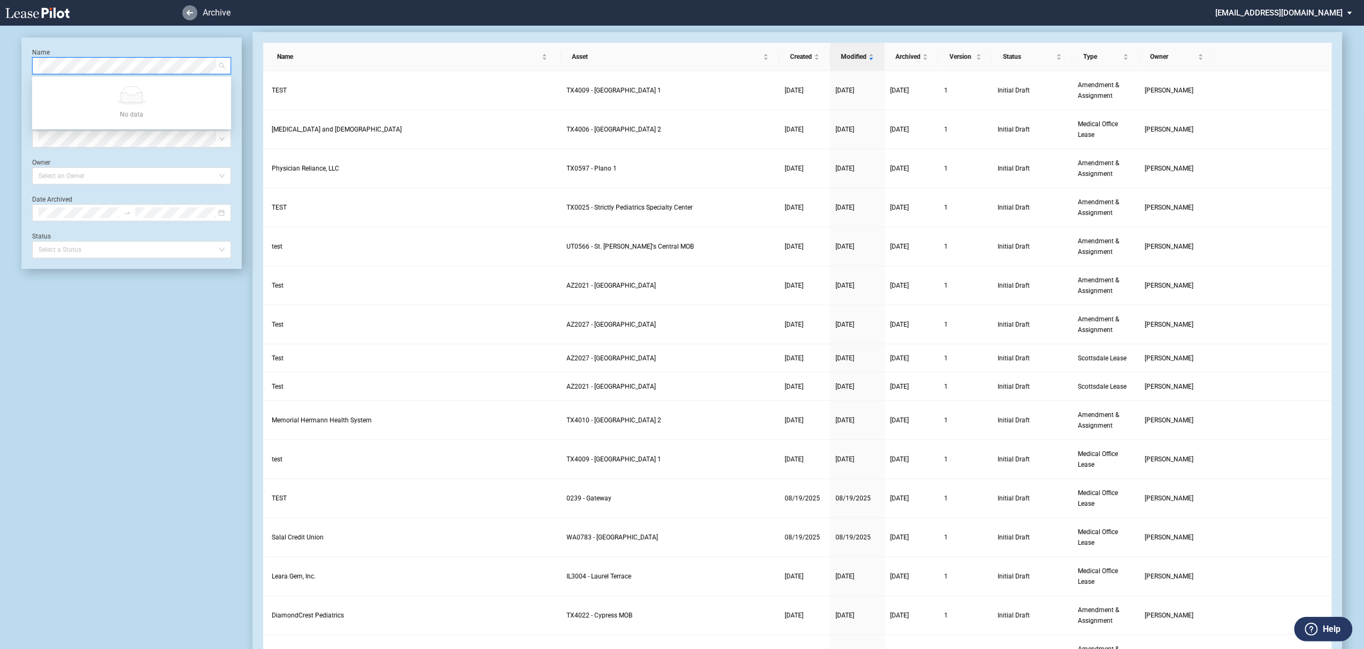
click at [187, 13] on icon at bounding box center [190, 12] width 6 height 5
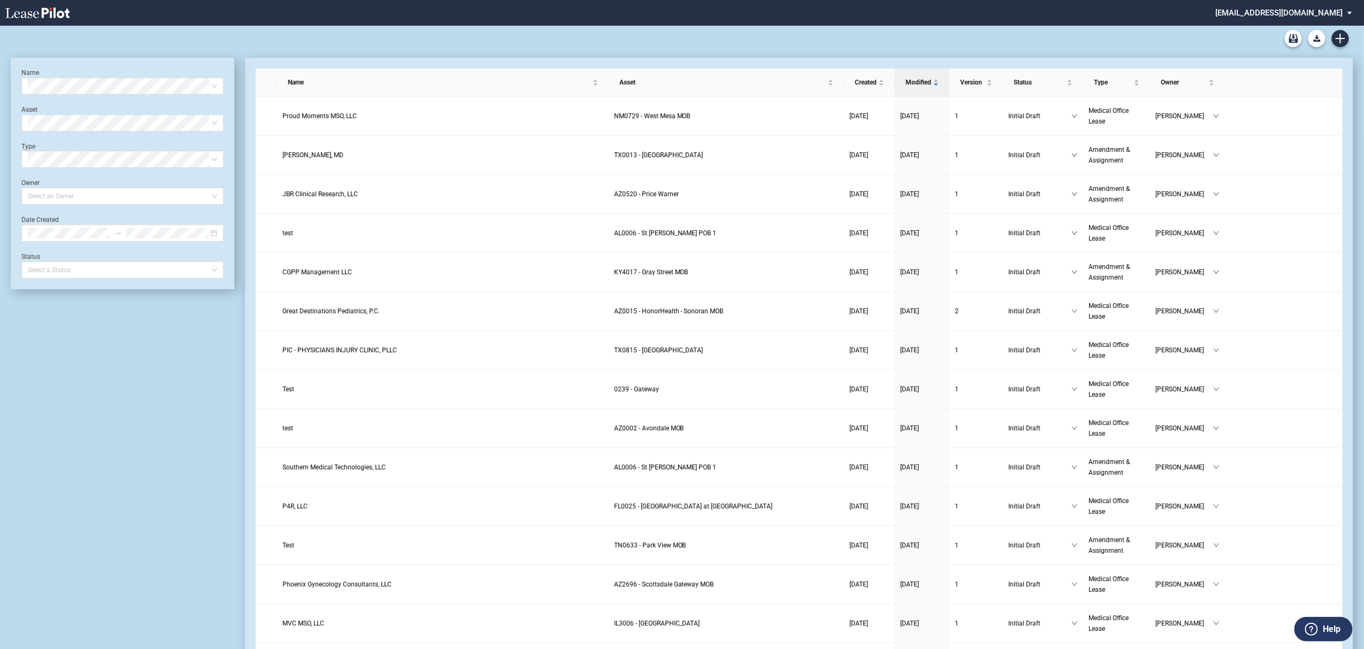
click at [1299, 7] on md-select "[EMAIL_ADDRESS][DOMAIN_NAME] Super Admin Area Admin Area Settings Sign Out" at bounding box center [1287, 12] width 147 height 24
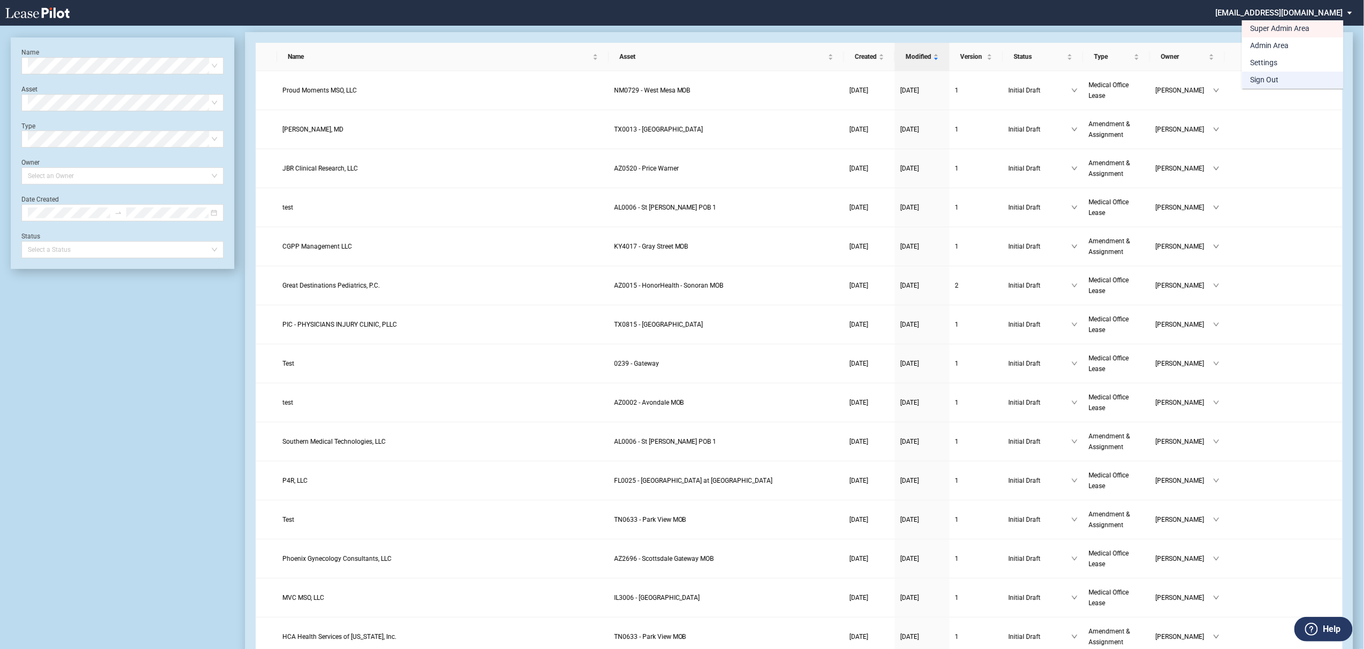
click at [1286, 86] on md-option "Sign Out" at bounding box center [1293, 80] width 102 height 17
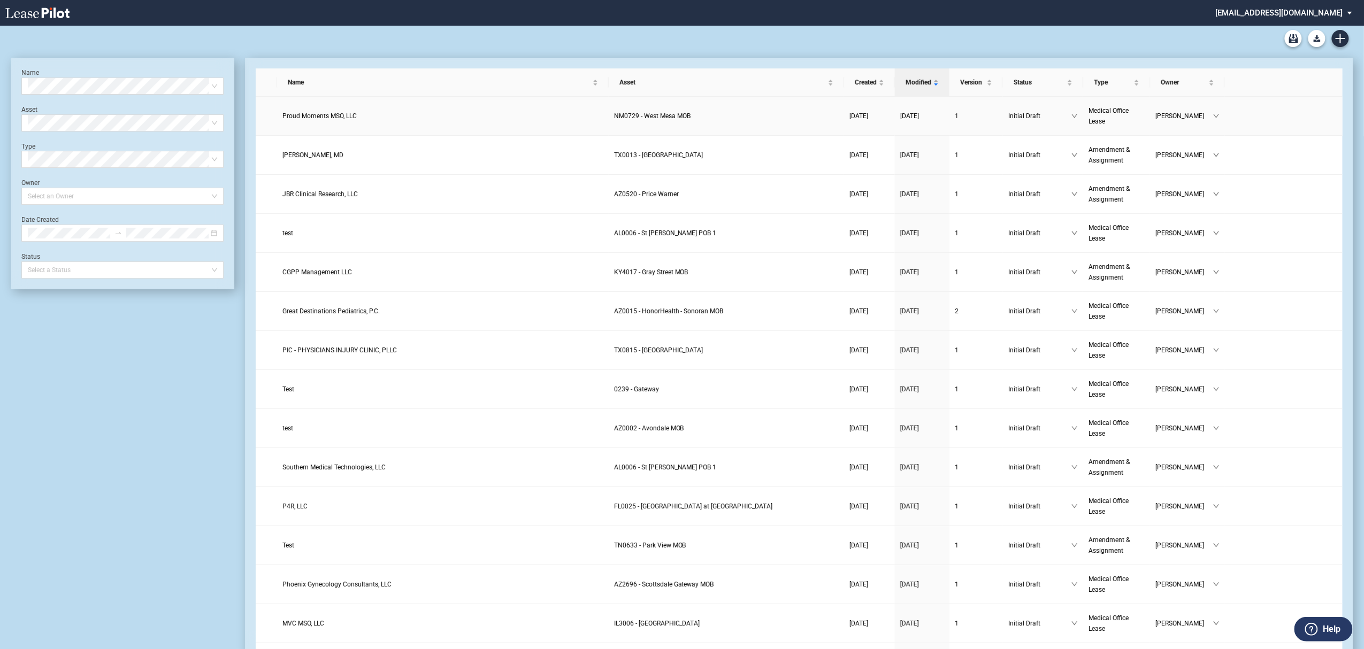
scroll to position [26, 0]
